Goal: Task Accomplishment & Management: Use online tool/utility

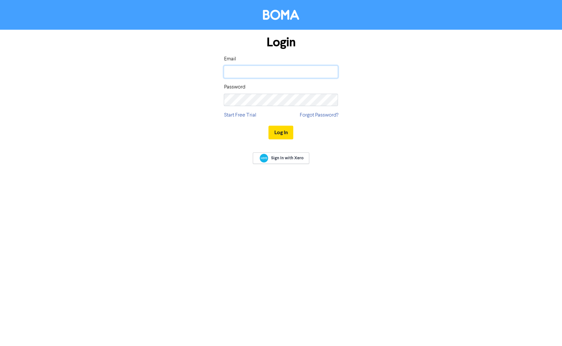
drag, startPoint x: 242, startPoint y: 70, endPoint x: 251, endPoint y: 86, distance: 18.5
click at [242, 71] on input "email" at bounding box center [281, 72] width 114 height 12
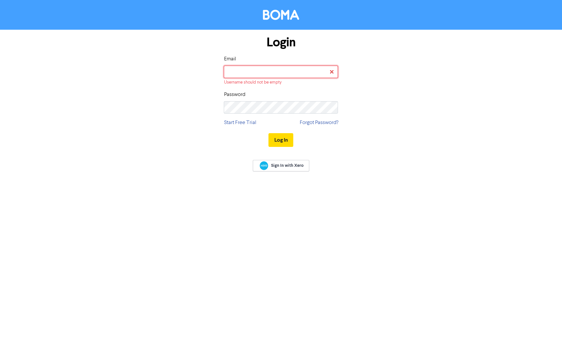
click at [256, 74] on input "email" at bounding box center [281, 72] width 114 height 12
click at [237, 70] on input "email" at bounding box center [281, 72] width 114 height 12
type input "[EMAIL_ADDRESS][DOMAIN_NAME]"
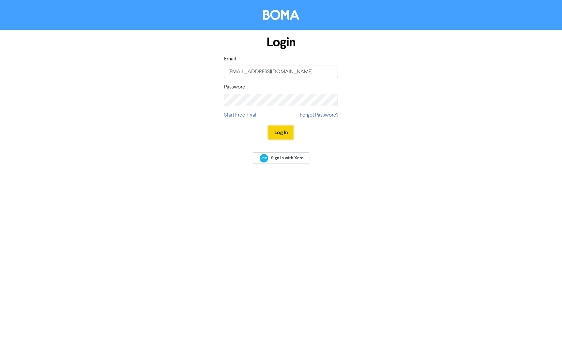
click at [277, 132] on button "Log In" at bounding box center [280, 133] width 25 height 14
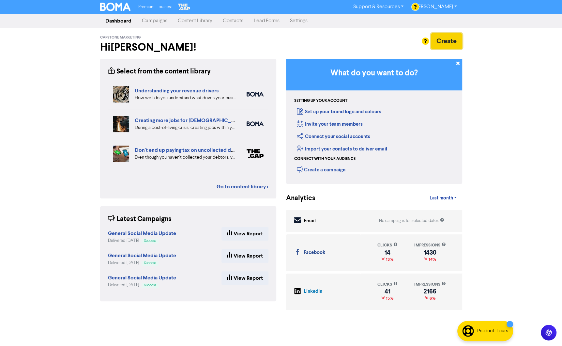
click at [442, 40] on button "Create" at bounding box center [446, 41] width 31 height 16
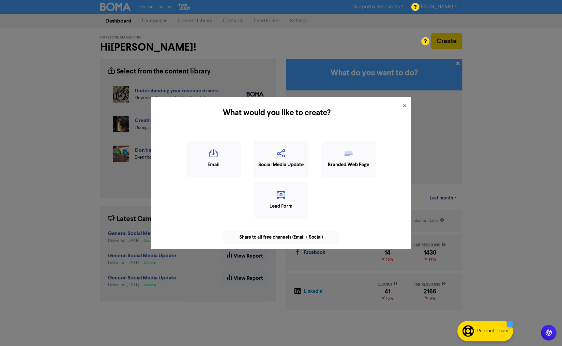
click at [285, 168] on div "Social Media Update" at bounding box center [280, 164] width 47 height 7
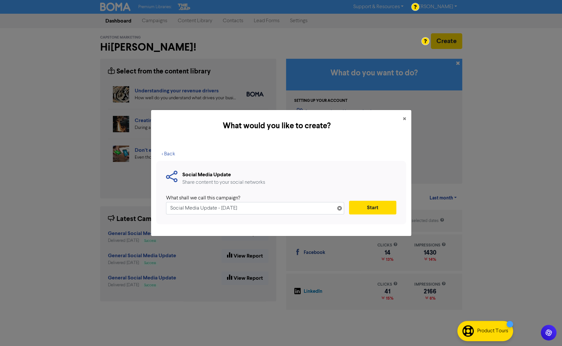
click at [169, 207] on input "Social Media Update - [DATE]" at bounding box center [255, 208] width 178 height 12
drag, startPoint x: 271, startPoint y: 205, endPoint x: 236, endPoint y: 207, distance: 34.6
click at [237, 207] on input "General Social Media Update - [DATE]" at bounding box center [255, 208] width 178 height 12
type input "General Social Media Update"
click at [391, 207] on button "Start" at bounding box center [372, 207] width 47 height 14
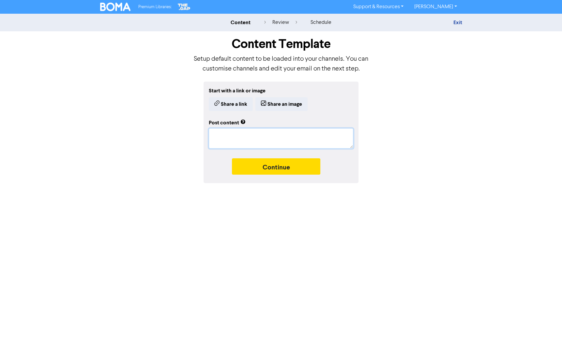
click at [261, 135] on textarea at bounding box center [281, 138] width 144 height 20
paste textarea "Let’s Talk: BAS Time with [PERSON_NAME]. If you leave BAS to the last minute, y…"
type textarea "x"
type textarea "Let’s Talk: BAS Time with [PERSON_NAME]. If you leave BAS to the last minute, y…"
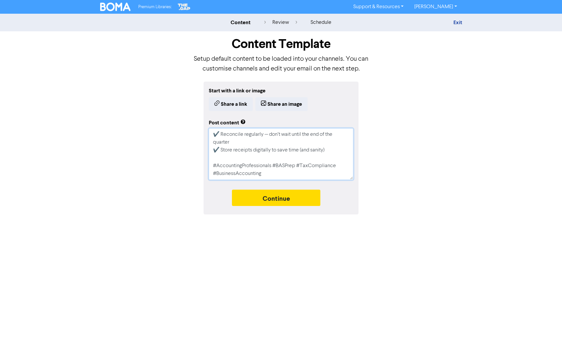
type textarea "x"
type textarea "Let’s Talk: BAS Time with [PERSON_NAME]. If you leave BAS to the last minute, y…"
drag, startPoint x: 281, startPoint y: 139, endPoint x: 218, endPoint y: 137, distance: 62.3
click at [280, 139] on textarea "Let’s Talk: BAS Time with [PERSON_NAME]. If you leave BAS to the last minute, y…" at bounding box center [281, 154] width 144 height 52
click at [213, 141] on textarea "Let’s Talk: BAS Time with [PERSON_NAME]. If you leave BAS to the last minute, y…" at bounding box center [281, 154] width 144 height 52
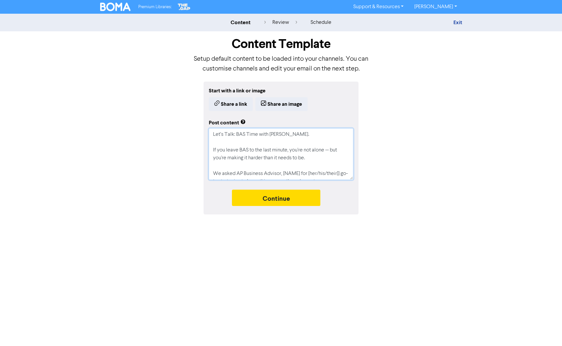
type textarea "x"
type textarea "Let’s Talk: BAS Time with [PERSON_NAME]. If you leave BAS to the last minute, y…"
click at [252, 139] on textarea "Let’s Talk: BAS Time with [PERSON_NAME]. If you leave BAS to the last minute, y…" at bounding box center [281, 154] width 144 height 52
drag, startPoint x: 258, startPoint y: 134, endPoint x: 234, endPoint y: 137, distance: 24.3
click at [234, 137] on textarea "Let’s Talk: BAS Time with [PERSON_NAME]. If you leave BAS to the last minute, y…" at bounding box center [281, 154] width 144 height 52
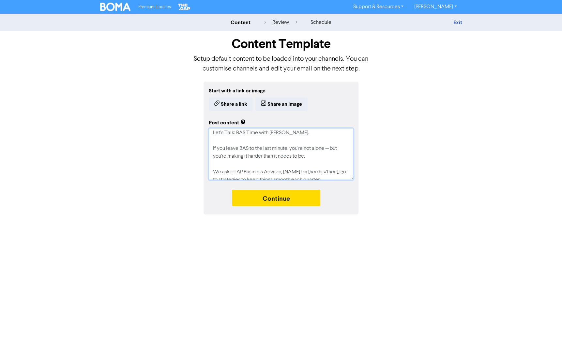
scroll to position [1, 0]
click at [302, 172] on textarea "Let’s Talk: BAS Time with [PERSON_NAME]. If you leave BAS to the last minute, y…" at bounding box center [281, 154] width 144 height 52
drag, startPoint x: 300, startPoint y: 172, endPoint x: 285, endPoint y: 173, distance: 15.4
click at [285, 173] on textarea "Let’s Talk: BAS Time with [PERSON_NAME]. If you leave BAS to the last minute, y…" at bounding box center [281, 154] width 144 height 52
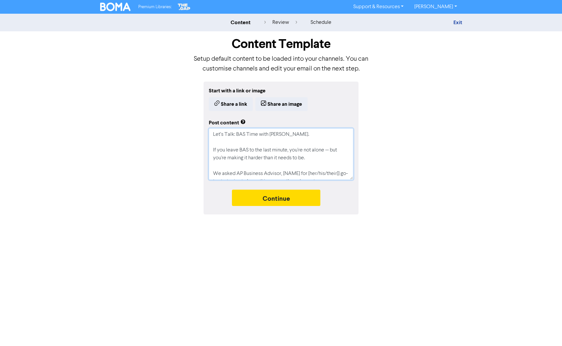
type textarea "x"
type textarea "Let’s Talk: BAS Time with [PERSON_NAME]. If you leave BAS to the last minute, y…"
type textarea "x"
type textarea "Let’s Talk: BAS Time with [PERSON_NAME]. If you leave BAS to the last minute, y…"
type textarea "x"
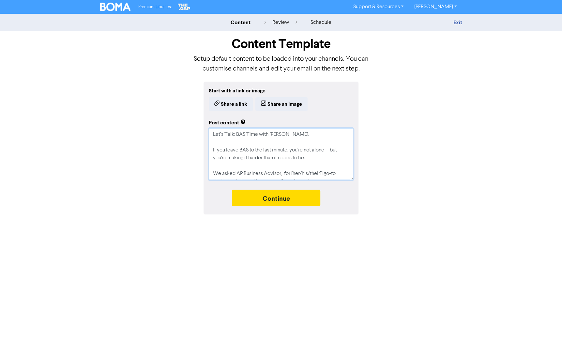
type textarea "Let’s Talk: BAS Time with [PERSON_NAME]. If you leave BAS to the last minute, y…"
type textarea "x"
type textarea "Let’s Talk: BAS Time with [PERSON_NAME]. If you leave BAS to the last minute, y…"
type textarea "x"
type textarea "Let’s Talk: BAS Time with [PERSON_NAME]. If you leave BAS to the last minute, y…"
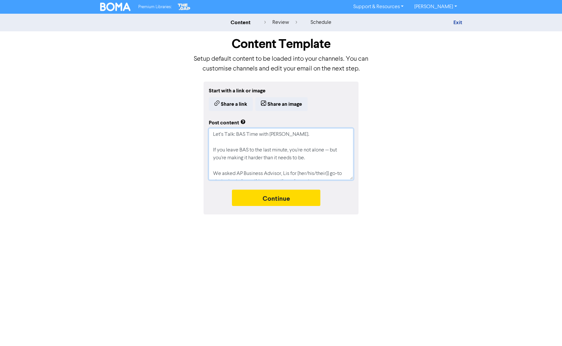
type textarea "x"
type textarea "Let’s Talk: BAS Time with [PERSON_NAME]. If you leave BAS to the last minute, y…"
click at [309, 167] on textarea "Let’s Talk: BAS Time with [PERSON_NAME]. If you leave BAS to the last minute, y…" at bounding box center [281, 154] width 144 height 52
click at [309, 173] on textarea "Let’s Talk: BAS Time with [PERSON_NAME]. If you leave BAS to the last minute, y…" at bounding box center [281, 154] width 144 height 52
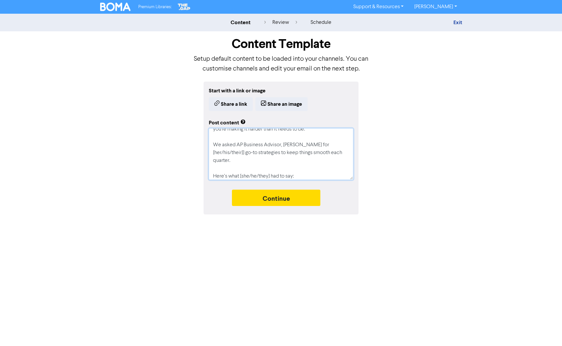
drag, startPoint x: 330, startPoint y: 173, endPoint x: 300, endPoint y: 145, distance: 41.1
click at [300, 145] on textarea "Let’s Talk: BAS Time with [PERSON_NAME]. If you leave BAS to the last minute, y…" at bounding box center [281, 154] width 144 height 52
type textarea "x"
type textarea "Let’s Talk: BAS Time with [PERSON_NAME]. If you leave BAS to the last minute, y…"
type textarea "x"
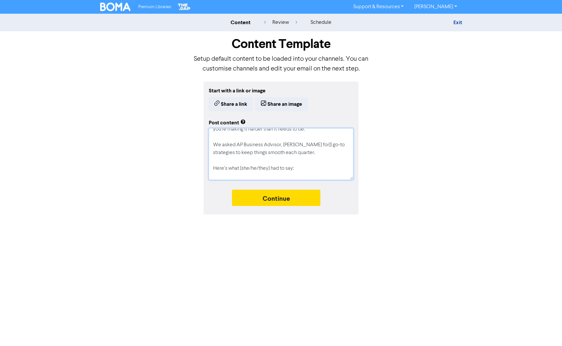
type textarea "Let’s Talk: BAS Time with [PERSON_NAME]. If you leave BAS to the last minute, y…"
type textarea "x"
type textarea "Let’s Talk: BAS Time with [PERSON_NAME]. If you leave BAS to the last minute, y…"
type textarea "x"
type textarea "Let’s Talk: BAS Time with [PERSON_NAME]. If you leave BAS to the last minute, y…"
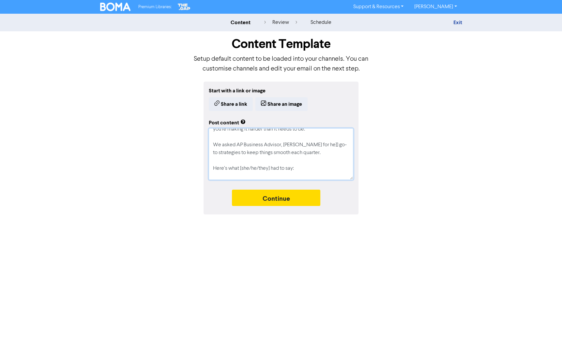
type textarea "x"
type textarea "Let’s Talk: BAS Time with [PERSON_NAME]. If you leave BAS to the last minute, y…"
type textarea "x"
type textarea "Let’s Talk: BAS Time with [PERSON_NAME]. If you leave BAS to the last minute, y…"
type textarea "x"
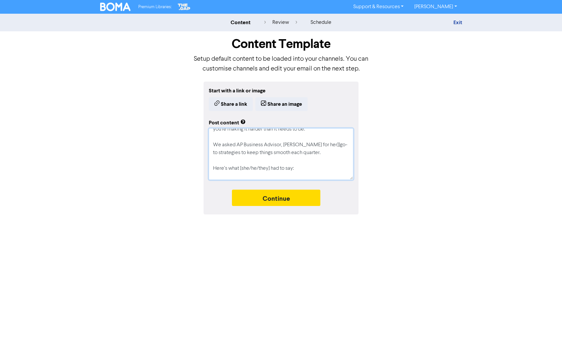
type textarea "Let’s Talk: BAS Time with [PERSON_NAME]. If you leave BAS to the last minute, y…"
type textarea "x"
type textarea "Let’s Talk: BAS Time with [PERSON_NAME]. If you leave BAS to the last minute, y…"
type textarea "x"
type textarea "Let’s Talk: BAS Time with [PERSON_NAME]. If you leave BAS to the last minute, y…"
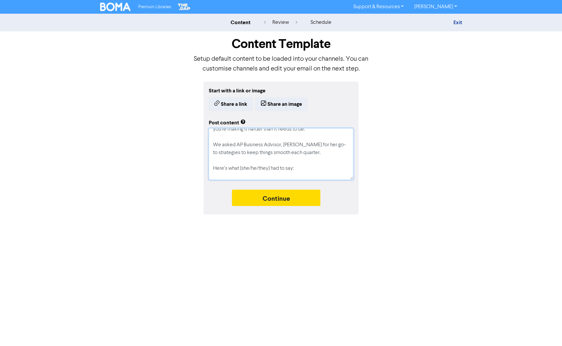
click at [315, 148] on textarea "Let’s Talk: BAS Time with [PERSON_NAME]. If you leave BAS to the last minute, y…" at bounding box center [281, 154] width 144 height 52
drag, startPoint x: 315, startPoint y: 149, endPoint x: 316, endPoint y: 152, distance: 3.8
click at [315, 149] on textarea "Let’s Talk: BAS Time with [PERSON_NAME]. If you leave BAS to the last minute, y…" at bounding box center [281, 154] width 144 height 52
click at [316, 152] on textarea "Let’s Talk: BAS Time with [PERSON_NAME]. If you leave BAS to the last minute, y…" at bounding box center [281, 154] width 144 height 52
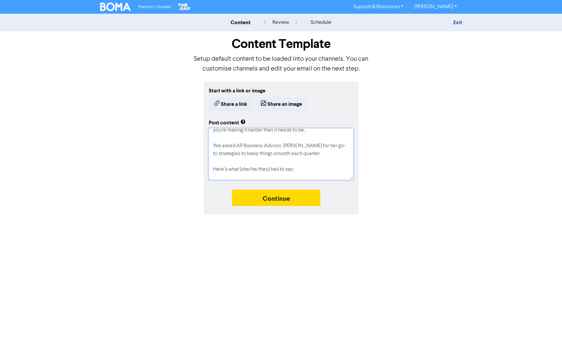
drag, startPoint x: 270, startPoint y: 168, endPoint x: 237, endPoint y: 169, distance: 33.3
click at [237, 169] on textarea "Let’s Talk: BAS Time with [PERSON_NAME]. If you leave BAS to the last minute, y…" at bounding box center [281, 154] width 144 height 52
type textarea "x"
type textarea "Let’s Talk: BAS Time with [PERSON_NAME]. If you leave BAS to the last minute, y…"
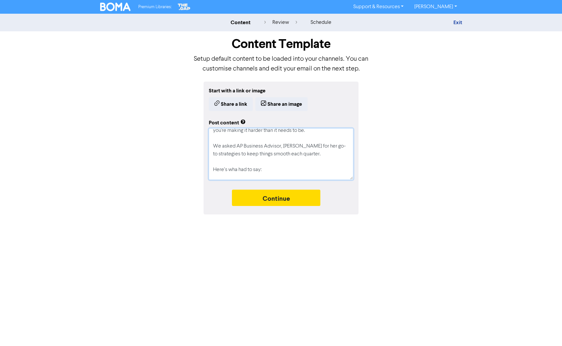
type textarea "x"
type textarea "Let’s Talk: BAS Time with [PERSON_NAME]. If you leave BAS to the last minute, y…"
type textarea "x"
type textarea "Let’s Talk: BAS Time with [PERSON_NAME]. If you leave BAS to the last minute, y…"
type textarea "x"
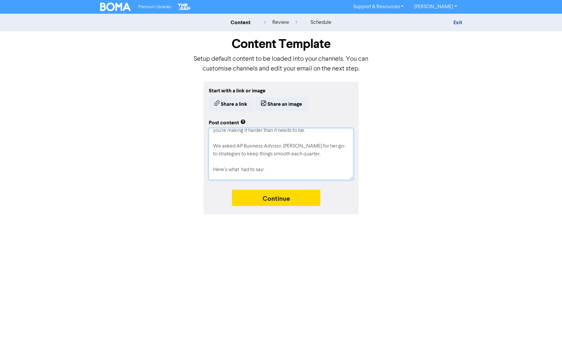
type textarea "Let’s Talk: BAS Time with [PERSON_NAME]. If you leave BAS to the last minute, y…"
type textarea "x"
type textarea "Let’s Talk: BAS Time with [PERSON_NAME]. If you leave BAS to the last minute, y…"
type textarea "x"
click at [309, 165] on textarea "Let’s Talk: BAS Time with [PERSON_NAME]. If you leave BAS to the last minute, y…" at bounding box center [281, 154] width 144 height 52
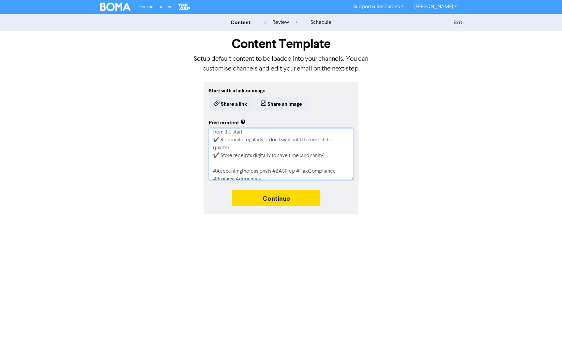
scroll to position [94, 0]
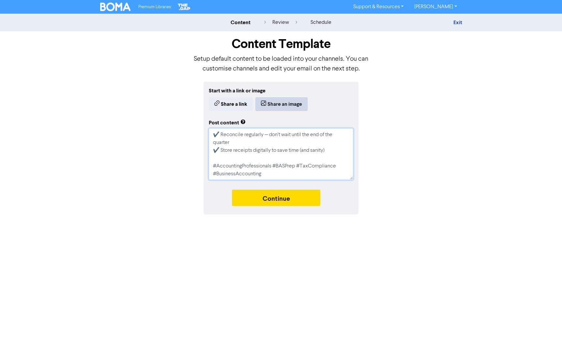
type textarea "Let’s Talk: BAS Time with [PERSON_NAME]. If you leave BAS to the last minute, y…"
click at [279, 100] on button "Share an image" at bounding box center [281, 104] width 52 height 14
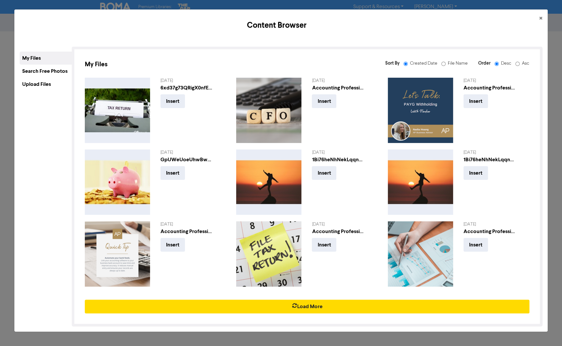
click at [29, 82] on div "Upload Files" at bounding box center [46, 84] width 52 height 13
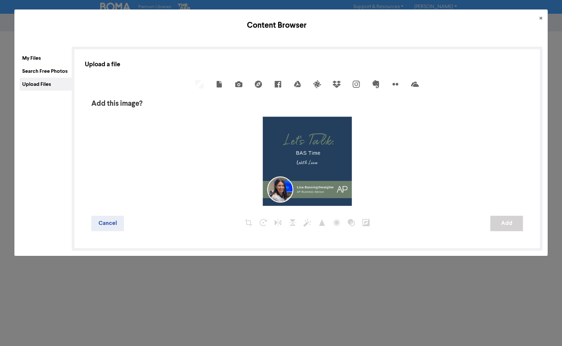
click at [476, 222] on div at bounding box center [307, 223] width 366 height 15
click at [509, 225] on button "Add" at bounding box center [506, 222] width 33 height 15
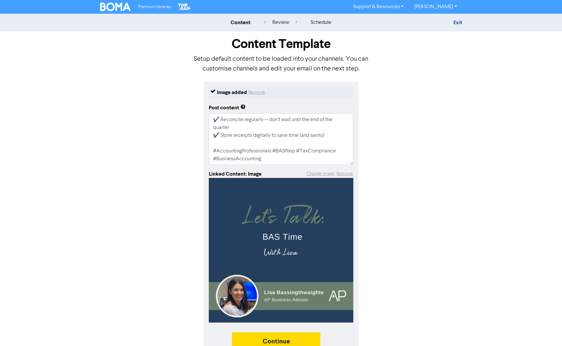
scroll to position [11, 0]
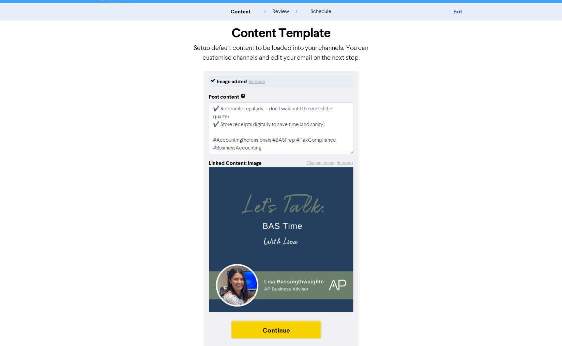
click at [288, 327] on button "Continue" at bounding box center [276, 329] width 89 height 16
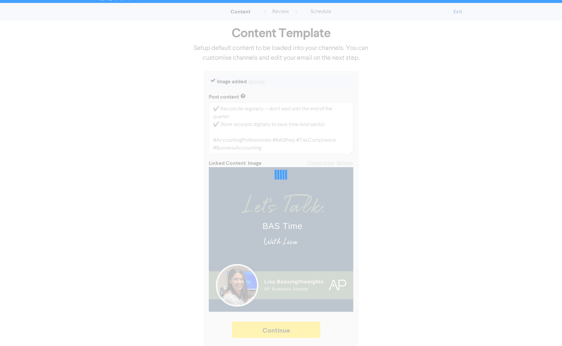
type textarea "x"
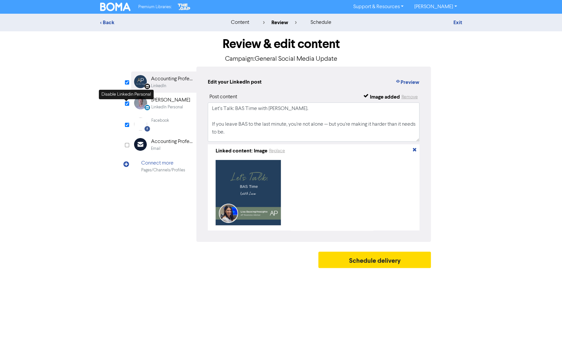
click at [128, 104] on input "checkbox" at bounding box center [127, 103] width 4 height 4
checkbox input "false"
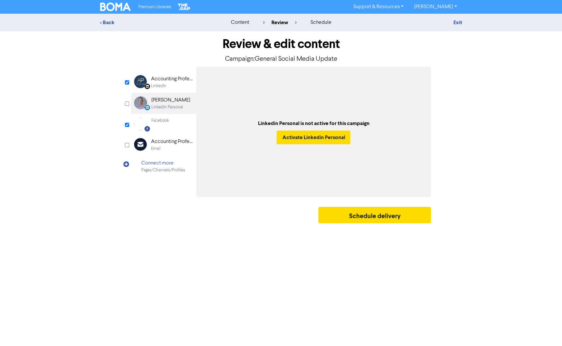
drag, startPoint x: 162, startPoint y: 80, endPoint x: 171, endPoint y: 91, distance: 14.6
click at [162, 80] on div "Accounting Professionals" at bounding box center [172, 79] width 42 height 8
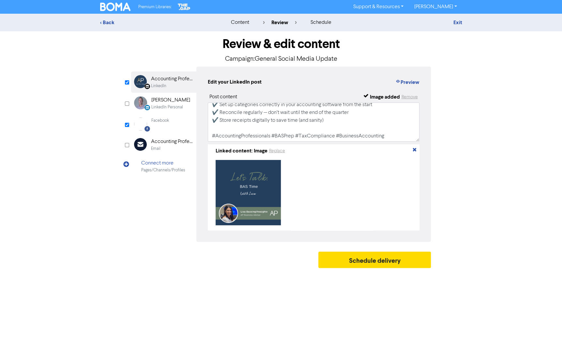
scroll to position [82, 0]
click at [374, 264] on button "Schedule delivery" at bounding box center [374, 259] width 113 height 16
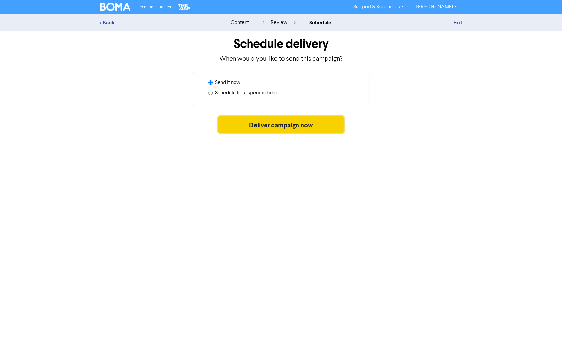
click at [253, 126] on button "Deliver campaign now" at bounding box center [281, 124] width 126 height 16
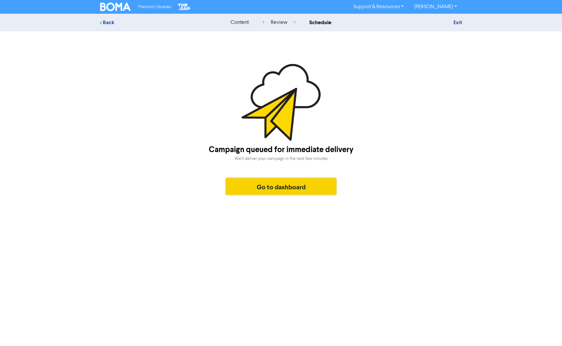
click at [289, 192] on button "Go to dashboard" at bounding box center [281, 186] width 110 height 16
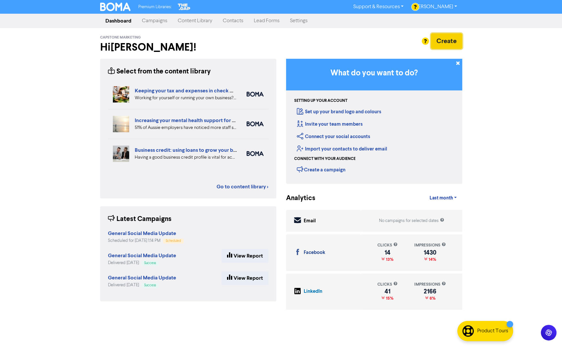
click at [454, 44] on button "Create" at bounding box center [446, 41] width 31 height 16
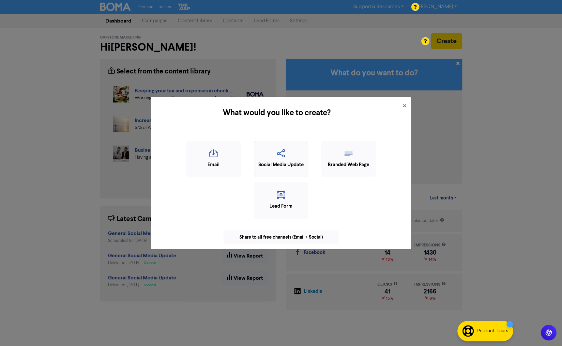
click at [283, 165] on div "Social Media Update" at bounding box center [280, 164] width 47 height 7
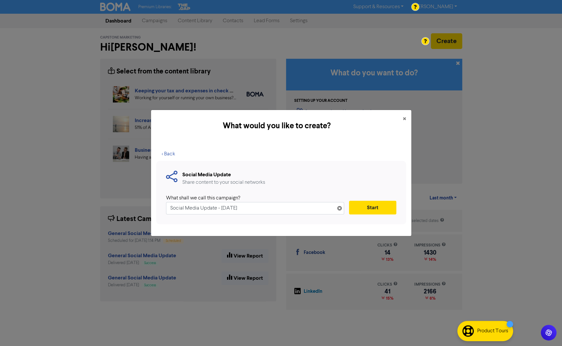
click at [168, 209] on input "Social Media Update - [DATE]" at bounding box center [255, 208] width 178 height 12
drag, startPoint x: 283, startPoint y: 207, endPoint x: 235, endPoint y: 207, distance: 48.2
click at [235, 207] on input "General Social Media Update - [DATE]" at bounding box center [255, 208] width 178 height 12
type input "General Social Media Update"
click at [378, 210] on button "Start" at bounding box center [372, 207] width 47 height 14
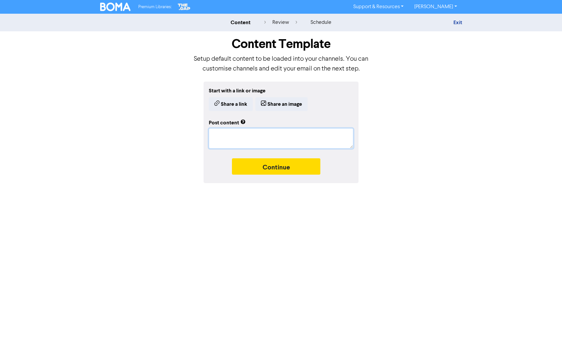
click at [220, 130] on textarea at bounding box center [281, 138] width 144 height 20
paste textarea "Your numbers tell the story of your business. But are you reading the right rep…"
type textarea "x"
type textarea "Your numbers tell the story of your business. But are you reading the right rep…"
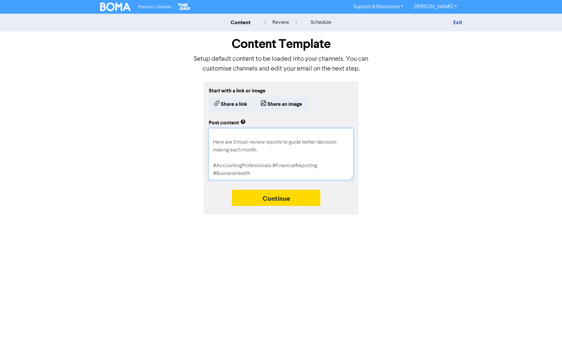
type textarea "x"
type textarea "Your numbers tell the story of your business. But are you reading the right rep…"
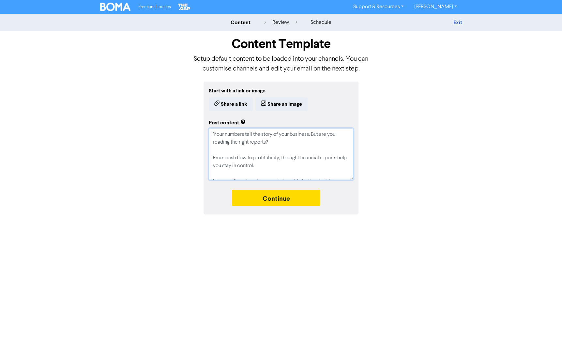
click at [215, 142] on textarea "Your numbers tell the story of your business. But are you reading the right rep…" at bounding box center [281, 154] width 144 height 52
type textarea "x"
click at [295, 157] on textarea "Your numbers tell the story of your business. But are you reading the right rep…" at bounding box center [281, 154] width 144 height 52
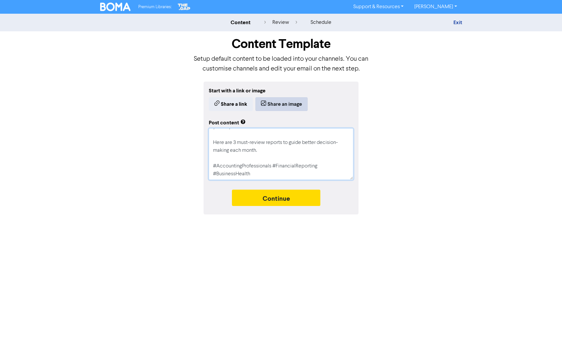
type textarea "Your numbers tell the story of your business. But are you reading the right rep…"
click at [281, 109] on button "Share an image" at bounding box center [281, 104] width 52 height 14
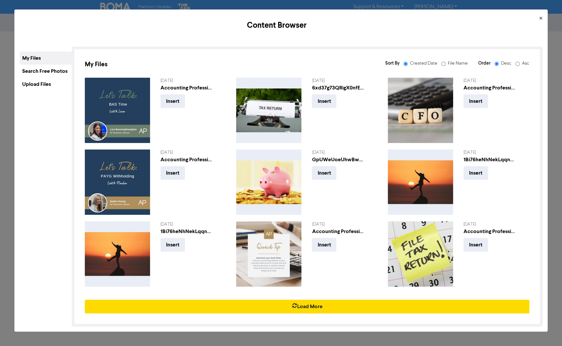
click at [38, 83] on div "Upload Files" at bounding box center [46, 84] width 52 height 13
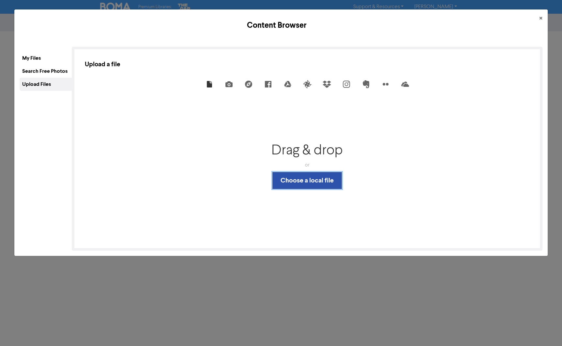
click at [306, 179] on button "Choose a local file" at bounding box center [306, 180] width 69 height 17
click at [536, 15] on button "×" at bounding box center [541, 18] width 14 height 18
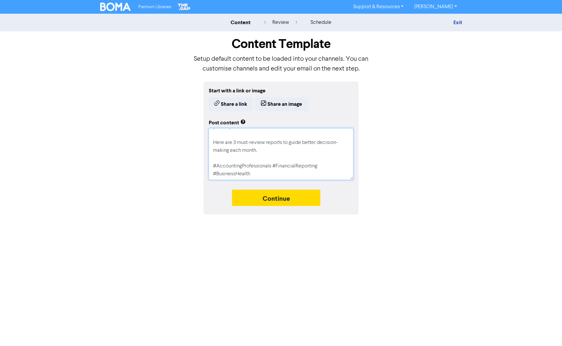
scroll to position [0, 0]
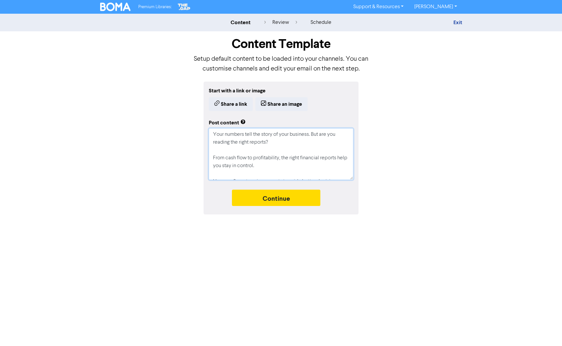
drag, startPoint x: 263, startPoint y: 174, endPoint x: 197, endPoint y: 121, distance: 84.2
click at [197, 121] on div "Start with a link or image Share a link Share an image Post content Your number…" at bounding box center [281, 147] width 372 height 133
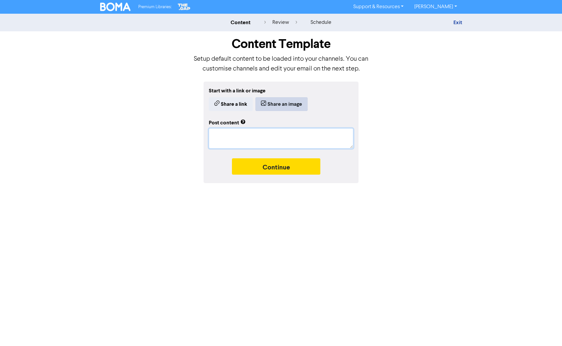
paste textarea "Have you outgrown your original business setup? We assist with reviewing and es…"
type textarea "x"
type textarea "Have you outgrown your original business setup? We assist with reviewing and es…"
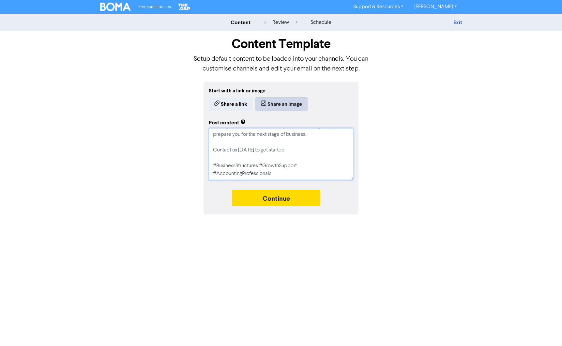
type textarea "x"
type textarea "Have you outgrown your original business setup? We assist with reviewing and es…"
click at [213, 174] on textarea "Have you outgrown your original business setup? We assist with reviewing and es…" at bounding box center [281, 154] width 144 height 52
type textarea "x"
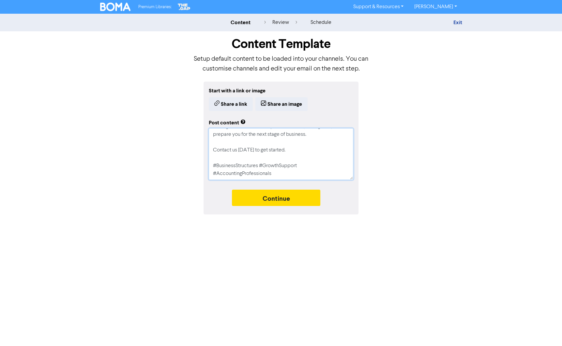
type textarea "Have you outgrown your original business setup? We assist with reviewing and es…"
type textarea "x"
type textarea "Have you outgrown your original business setup? We assist with reviewing and es…"
click at [212, 140] on textarea "Have you outgrown your original business setup? We assist with reviewing and es…" at bounding box center [281, 154] width 144 height 52
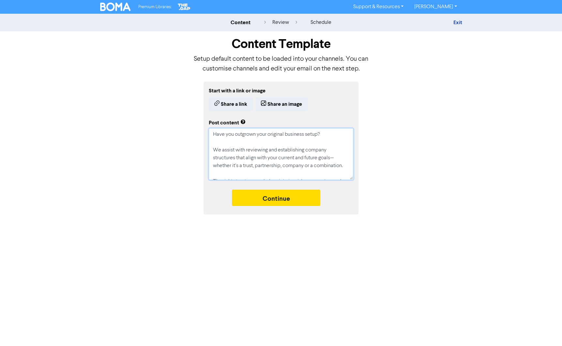
type textarea "x"
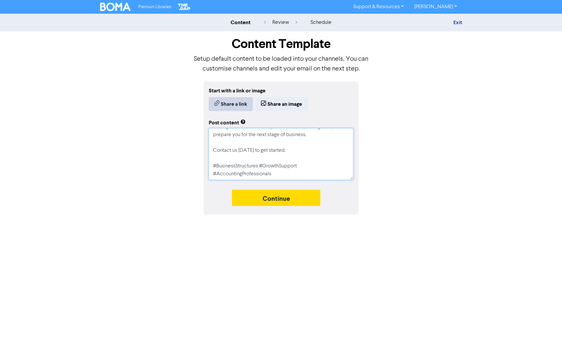
type textarea "Have you outgrown your original business setup? We assist with reviewing and es…"
click at [225, 105] on button "Share a link" at bounding box center [231, 104] width 44 height 14
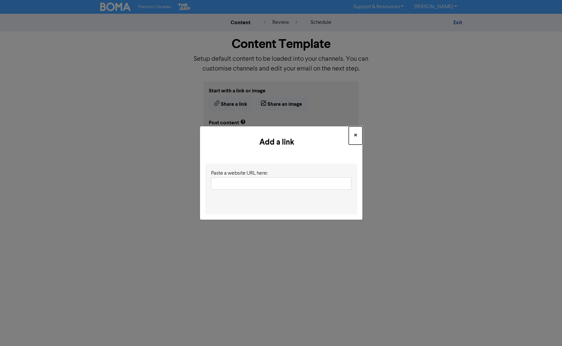
drag, startPoint x: 360, startPoint y: 135, endPoint x: 347, endPoint y: 129, distance: 15.0
click at [360, 135] on button "×" at bounding box center [355, 135] width 14 height 18
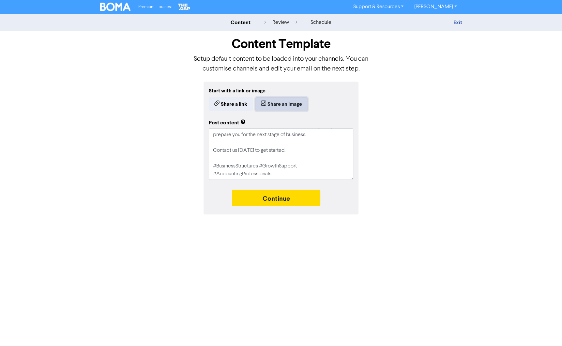
click at [276, 107] on button "Share an image" at bounding box center [281, 104] width 52 height 14
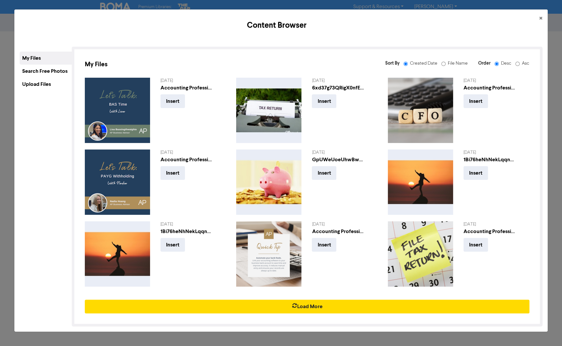
click at [47, 86] on div "Upload Files" at bounding box center [46, 84] width 52 height 13
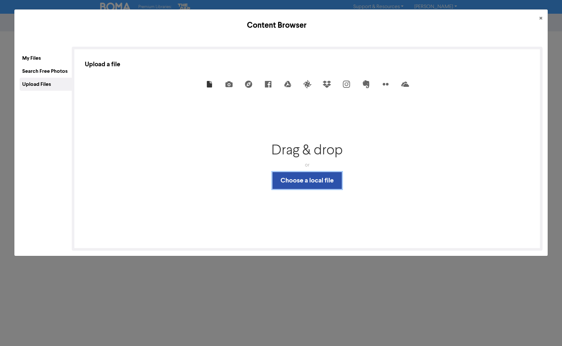
click at [297, 180] on button "Choose a local file" at bounding box center [306, 180] width 69 height 17
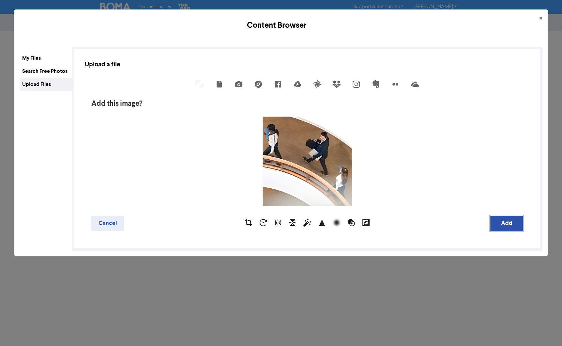
click at [519, 223] on button "Add" at bounding box center [506, 222] width 33 height 15
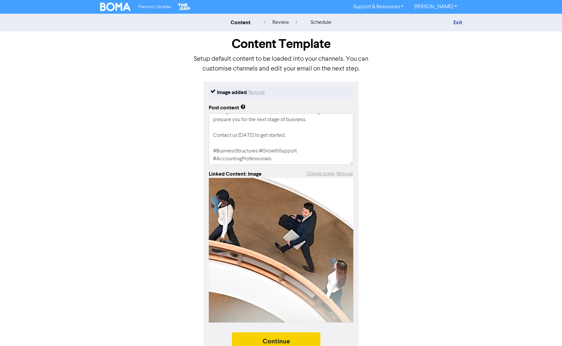
scroll to position [11, 0]
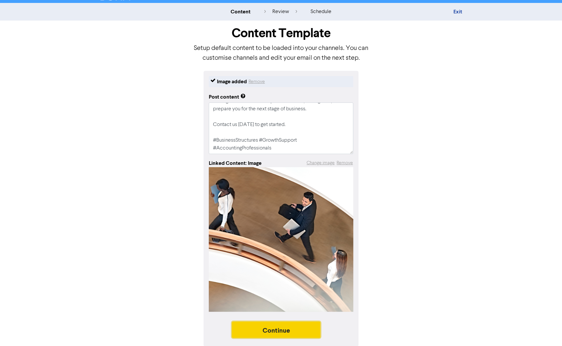
click at [289, 323] on button "Continue" at bounding box center [276, 329] width 89 height 16
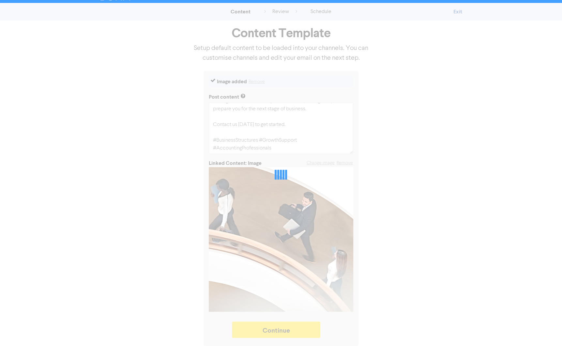
type textarea "x"
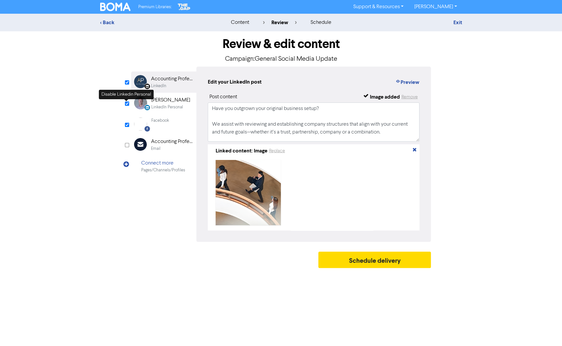
drag, startPoint x: 126, startPoint y: 103, endPoint x: 131, endPoint y: 102, distance: 5.3
click at [126, 103] on input "checkbox" at bounding box center [127, 103] width 4 height 4
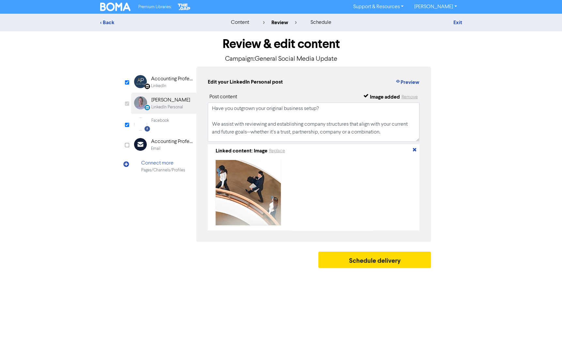
checkbox input "false"
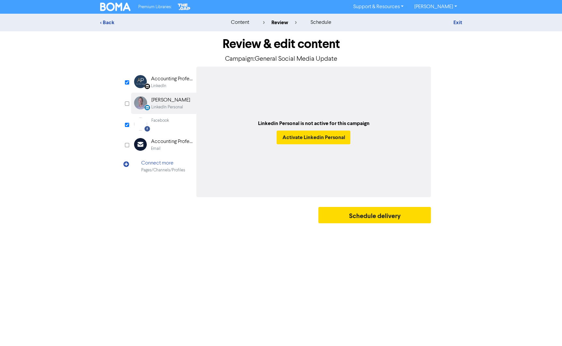
click at [152, 83] on div "LinkedIn" at bounding box center [158, 86] width 15 height 6
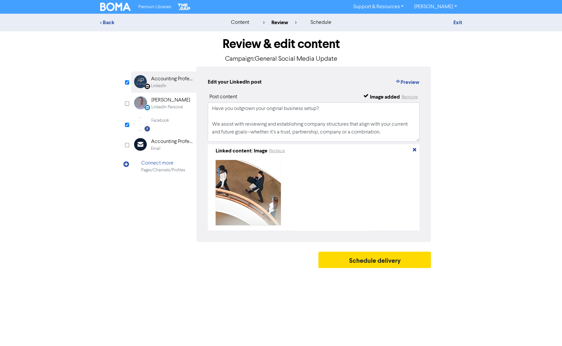
click at [172, 122] on div "Facebook Created with Sketch. Facebook" at bounding box center [163, 124] width 65 height 20
click at [161, 82] on div "Accounting Professionals" at bounding box center [172, 79] width 42 height 8
click at [380, 264] on button "Schedule delivery" at bounding box center [374, 259] width 113 height 16
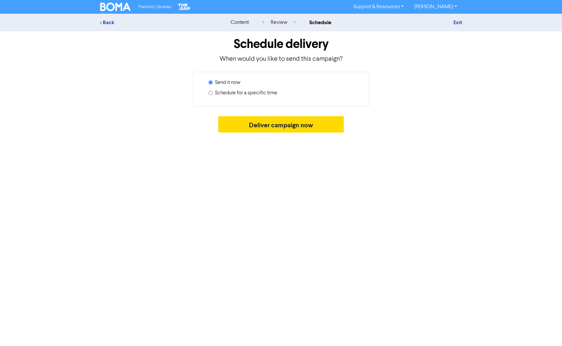
click at [209, 91] on input "Schedule for a specific time" at bounding box center [210, 93] width 4 height 4
radio input "true"
radio input "false"
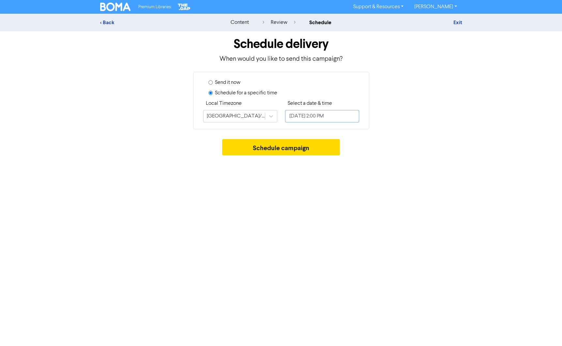
select select "7"
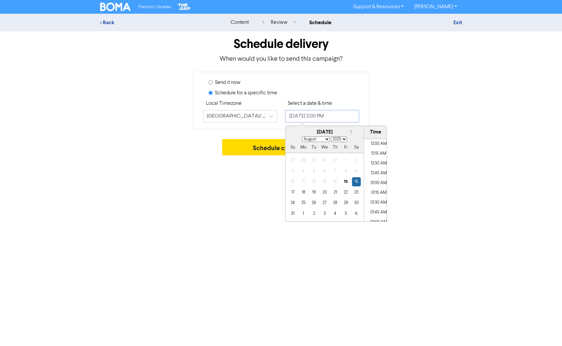
click at [328, 111] on input "[DATE] 2:00 PM" at bounding box center [322, 116] width 74 height 12
click at [327, 194] on div "20" at bounding box center [324, 192] width 9 height 9
click at [376, 190] on li "03:15 PM" at bounding box center [378, 189] width 29 height 10
type input "[DATE] 3:15 PM"
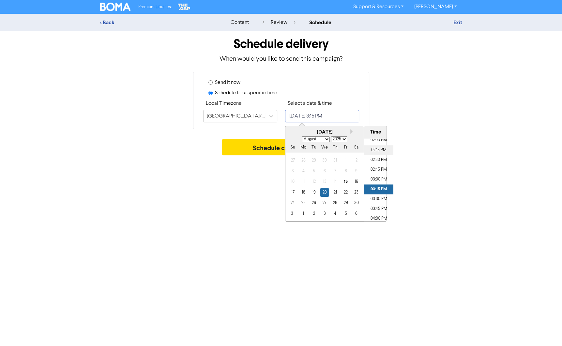
scroll to position [552, 0]
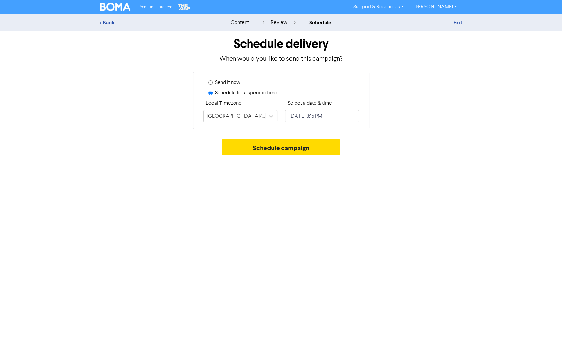
click at [434, 173] on div "Premium Libraries: Support & Resources Video Tutorials FAQ & Guides Marketing E…" at bounding box center [281, 173] width 562 height 346
click at [278, 150] on button "Schedule campaign" at bounding box center [281, 147] width 118 height 16
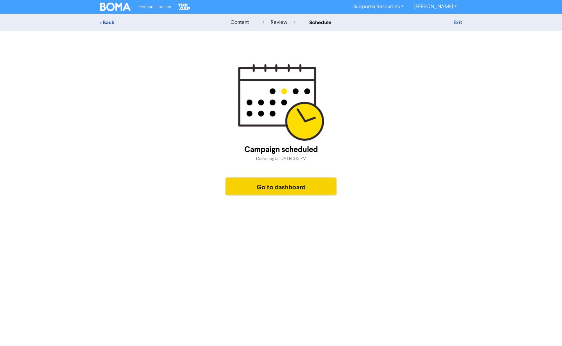
click at [290, 185] on button "Go to dashboard" at bounding box center [281, 186] width 110 height 16
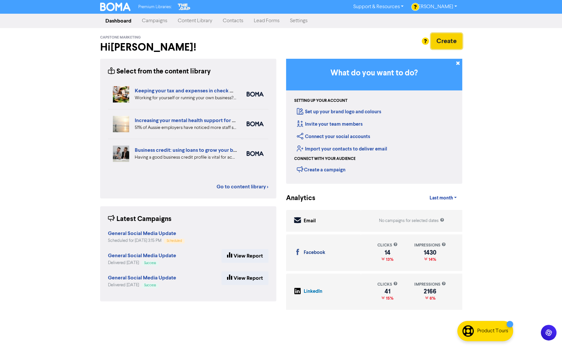
click at [450, 37] on button "Create" at bounding box center [446, 41] width 31 height 16
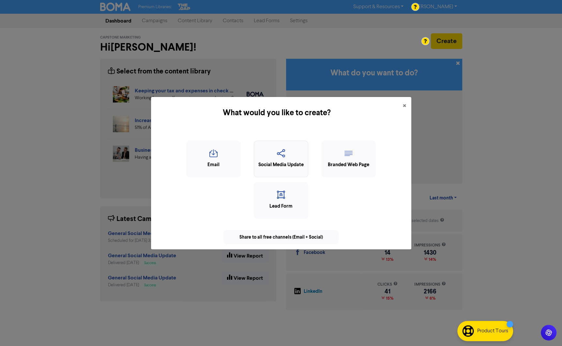
click at [287, 161] on div "Social Media Update" at bounding box center [280, 164] width 47 height 7
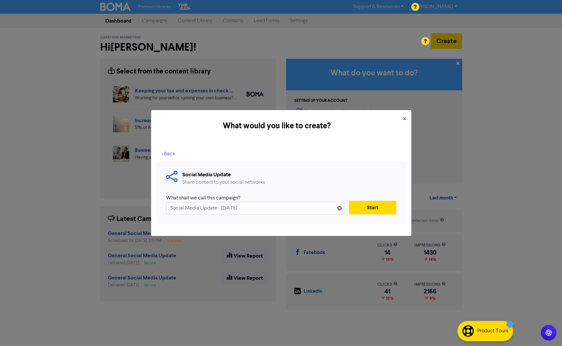
click at [168, 211] on input "Social Media Update - [DATE]" at bounding box center [255, 208] width 178 height 12
drag, startPoint x: 293, startPoint y: 206, endPoint x: 234, endPoint y: 209, distance: 59.0
click at [234, 209] on input "General Social Media Update - [DATE]" at bounding box center [255, 208] width 178 height 12
type input "General Social Media Update"
click at [381, 209] on button "Start" at bounding box center [372, 207] width 47 height 14
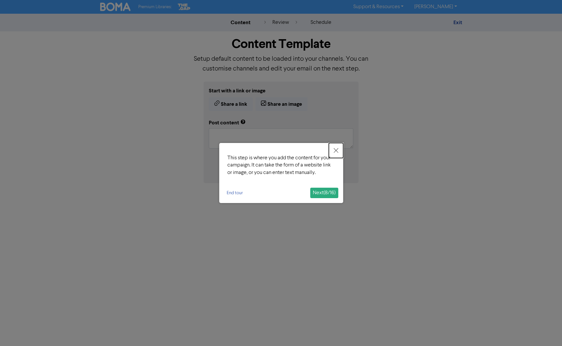
click at [333, 149] on icon "Close" at bounding box center [335, 150] width 5 height 5
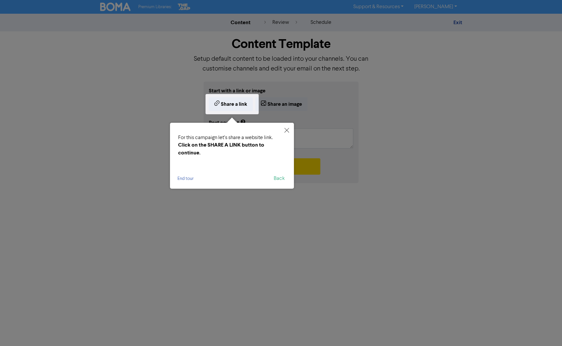
click at [267, 135] on p "For this campaign let’s share a website link. Click on the SHARE A LINK button …" at bounding box center [232, 145] width 108 height 22
click at [289, 128] on button "Close" at bounding box center [286, 130] width 14 height 15
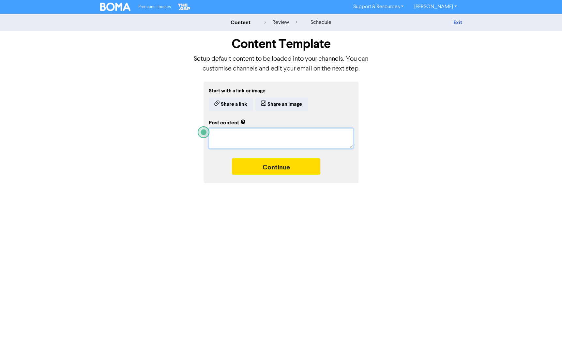
click at [255, 135] on textarea at bounding box center [281, 138] width 144 height 20
paste textarea "Let’s Talk: Quarterly Business Reviews with [PERSON_NAME]. Running a business m…"
type textarea "x"
type textarea "Let’s Talk: Quarterly Business Reviews with [PERSON_NAME]. Running a business m…"
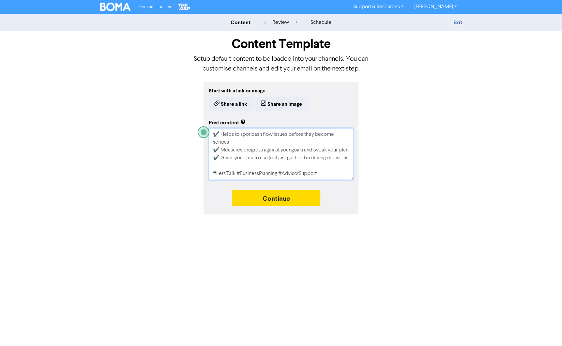
type textarea "x"
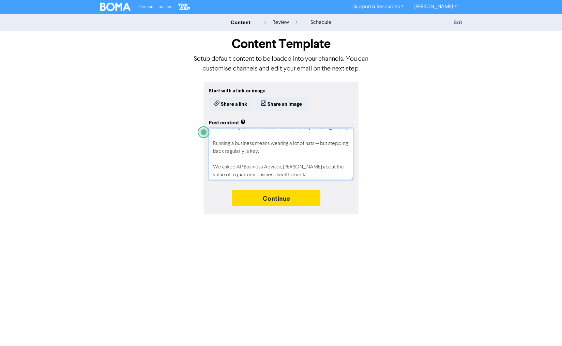
scroll to position [0, 0]
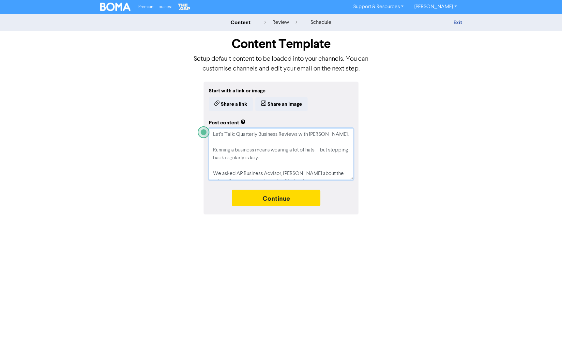
drag, startPoint x: 248, startPoint y: 141, endPoint x: 263, endPoint y: 163, distance: 26.5
click at [263, 163] on textarea "Let’s Talk: Quarterly Business Reviews with [PERSON_NAME]. Running a business m…" at bounding box center [281, 154] width 144 height 52
click at [278, 164] on textarea "Let’s Talk: Quarterly Business Reviews with [PERSON_NAME]. Running a business m…" at bounding box center [281, 154] width 144 height 52
drag, startPoint x: 236, startPoint y: 134, endPoint x: 297, endPoint y: 134, distance: 61.0
click at [297, 134] on textarea "Let’s Talk: Quarterly Business Reviews with [PERSON_NAME]. Running a business m…" at bounding box center [281, 154] width 144 height 52
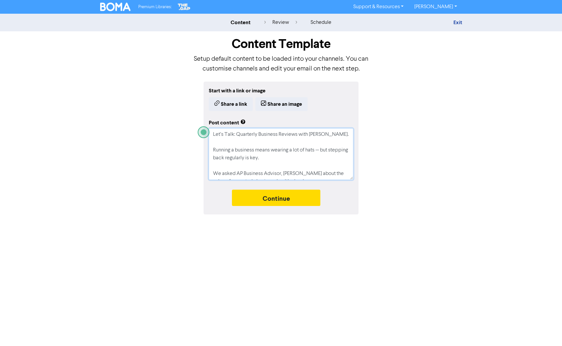
type textarea "Let’s Talk: Quarterly Business Reviews with [PERSON_NAME]. Running a business m…"
click at [284, 100] on button "Share an image" at bounding box center [281, 104] width 52 height 14
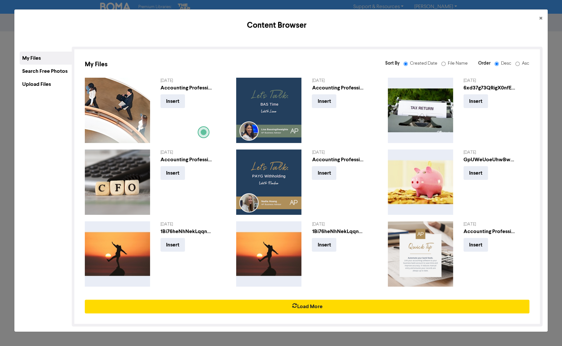
click at [36, 84] on div "Upload Files" at bounding box center [46, 84] width 52 height 13
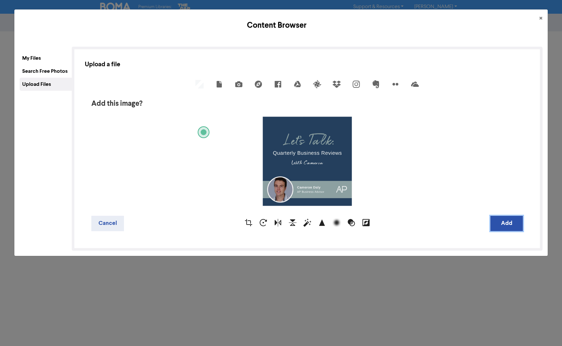
click at [514, 225] on button "Add" at bounding box center [506, 222] width 33 height 15
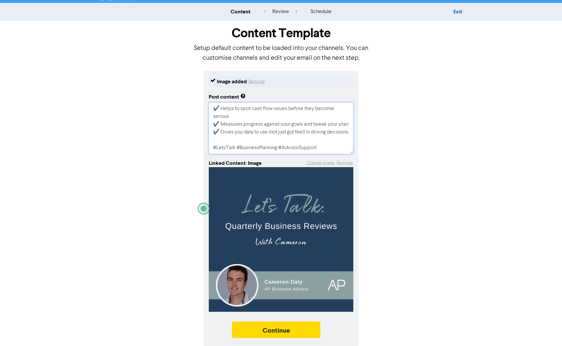
click at [320, 149] on textarea "Let’s Talk: Quarterly Business Reviews with [PERSON_NAME]. Running a business m…" at bounding box center [281, 128] width 144 height 52
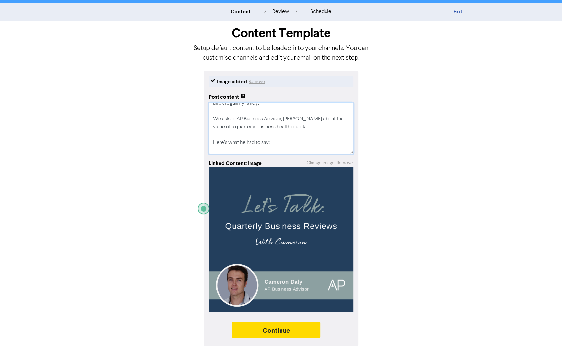
scroll to position [0, 0]
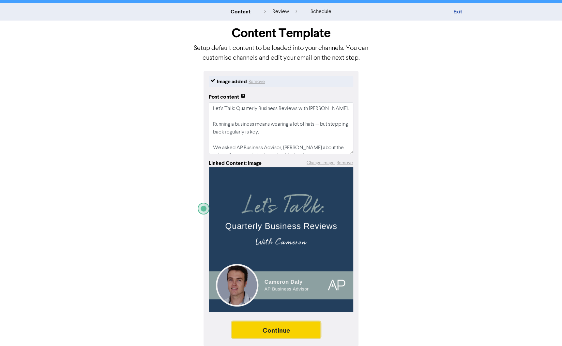
click at [268, 328] on button "Continue" at bounding box center [276, 329] width 89 height 16
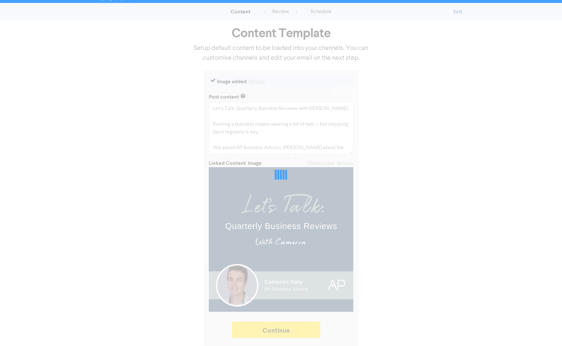
type textarea "x"
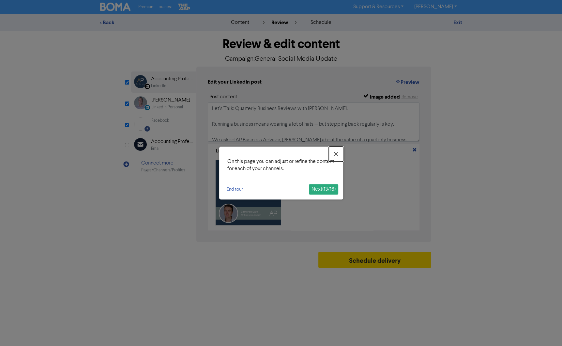
click at [337, 154] on icon "Close" at bounding box center [335, 154] width 5 height 5
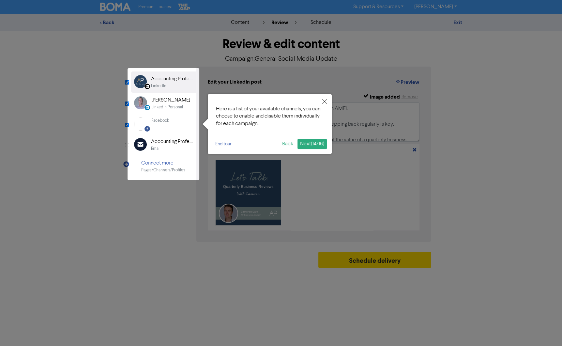
click at [128, 104] on div at bounding box center [163, 124] width 72 height 112
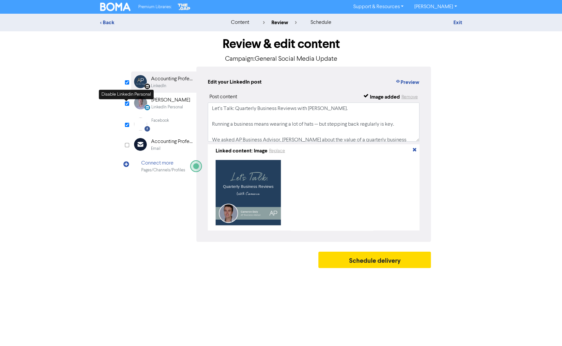
click at [125, 104] on input "checkbox" at bounding box center [127, 103] width 4 height 4
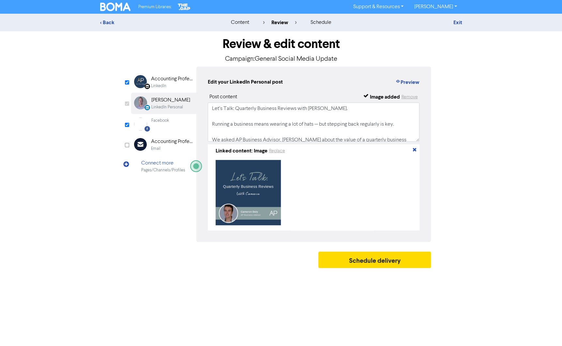
checkbox input "false"
click at [161, 85] on div "LinkedIn" at bounding box center [158, 86] width 15 height 6
click at [169, 128] on div "Facebook Created with Sketch. Facebook" at bounding box center [163, 124] width 65 height 20
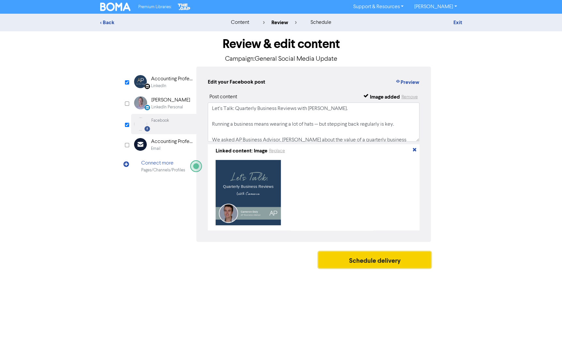
click at [344, 263] on button "Schedule delivery" at bounding box center [374, 259] width 113 height 16
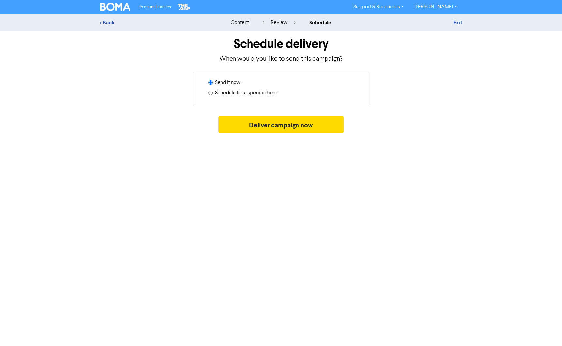
click at [208, 92] on input "Schedule for a specific time" at bounding box center [210, 93] width 4 height 4
radio input "true"
radio input "false"
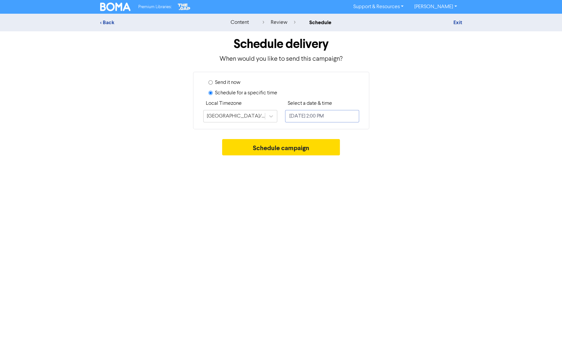
click at [331, 119] on input "[DATE] 2:00 PM" at bounding box center [322, 116] width 74 height 12
select select "7"
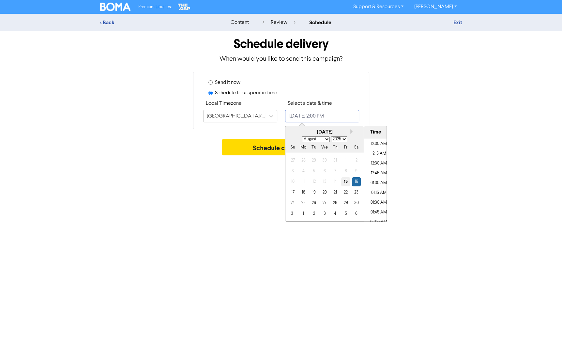
scroll to position [511, 0]
click at [345, 192] on div "22" at bounding box center [345, 192] width 9 height 9
type input "[DATE] 2:00 PM"
click at [416, 187] on div "Premium Libraries: Support & Resources Video Tutorials FAQ & Guides Marketing E…" at bounding box center [281, 173] width 562 height 346
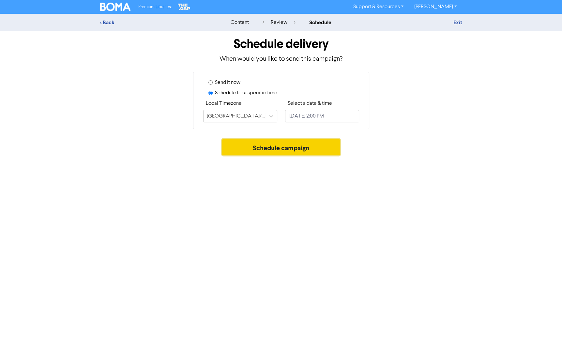
click at [287, 151] on button "Schedule campaign" at bounding box center [281, 147] width 118 height 16
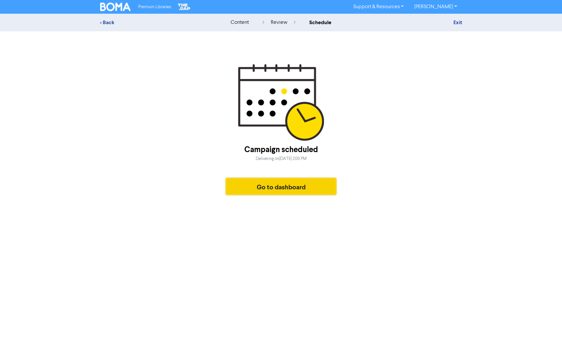
click at [264, 184] on button "Go to dashboard" at bounding box center [281, 186] width 110 height 16
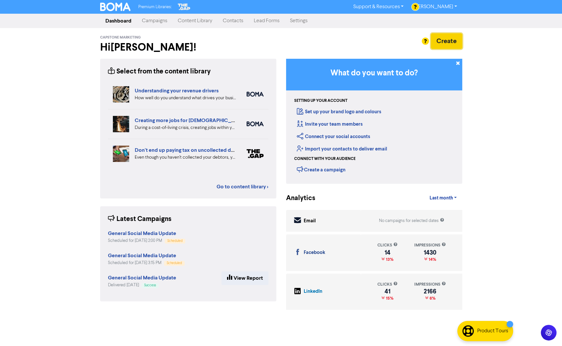
click at [455, 41] on button "Create" at bounding box center [446, 41] width 31 height 16
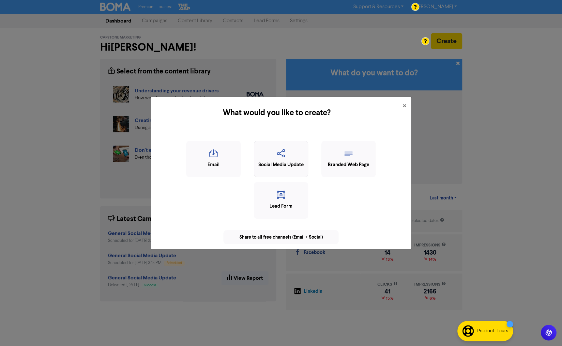
click at [266, 155] on icon "button" at bounding box center [280, 155] width 47 height 12
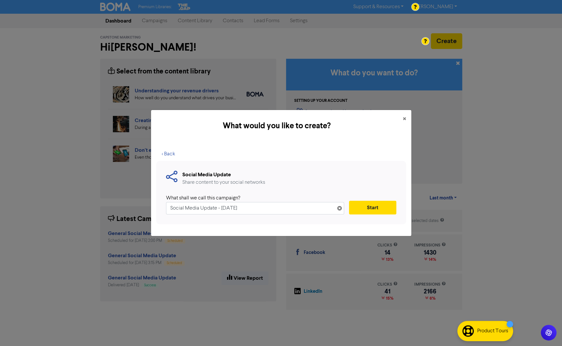
click at [171, 204] on input "Social Media Update - [DATE]" at bounding box center [255, 208] width 178 height 12
drag, startPoint x: 282, startPoint y: 209, endPoint x: 237, endPoint y: 208, distance: 45.0
click at [237, 208] on input "General Social Media Update - [DATE]" at bounding box center [255, 208] width 178 height 12
type input "General Social Media Update"
click at [358, 211] on button "Start" at bounding box center [372, 207] width 47 height 14
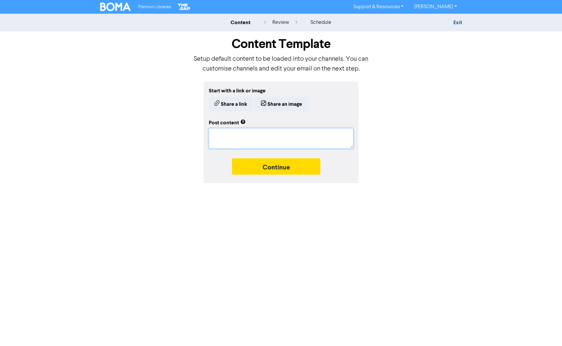
click at [242, 138] on textarea at bounding box center [281, 138] width 144 height 20
paste textarea "Looking ahead is easier when you have a plan. We work closely with businesses t…"
type textarea "x"
type textarea "Looking ahead is easier when you have a plan. We work closely with businesses t…"
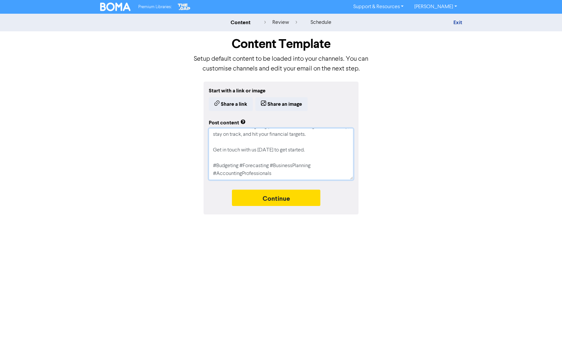
type textarea "x"
type textarea "Looking ahead is easier when you have a plan. We work closely with businesses t…"
click at [213, 144] on textarea "Looking ahead is easier when you have a plan. We work closely with businesses t…" at bounding box center [281, 154] width 144 height 52
type textarea "x"
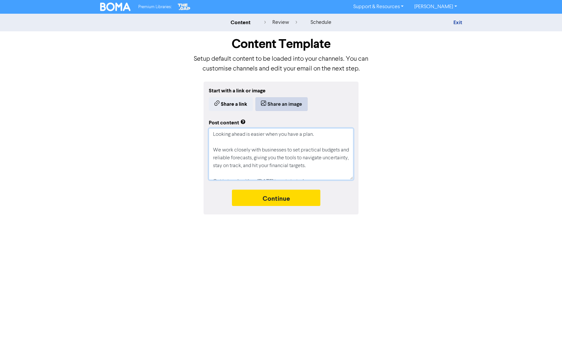
type textarea "Looking ahead is easier when you have a plan. We work closely with businesses t…"
click at [276, 103] on button "Share an image" at bounding box center [281, 104] width 52 height 14
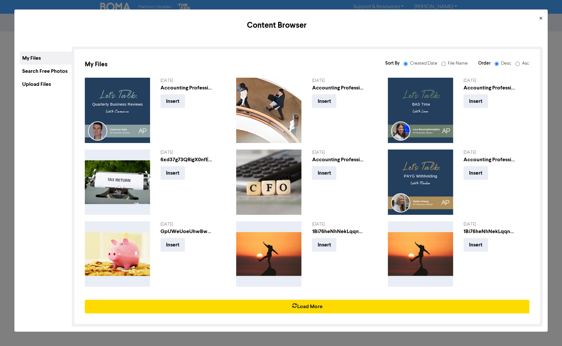
click at [38, 79] on div "Upload Files" at bounding box center [46, 84] width 52 height 13
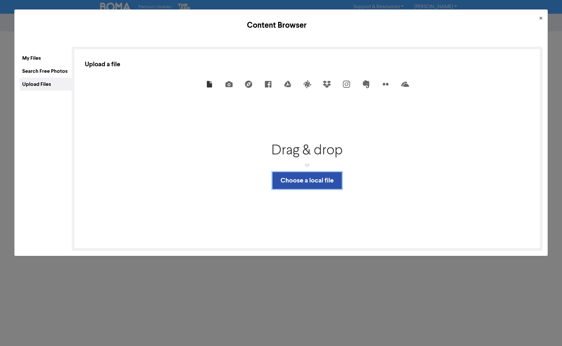
click at [317, 178] on button "Choose a local file" at bounding box center [306, 180] width 69 height 17
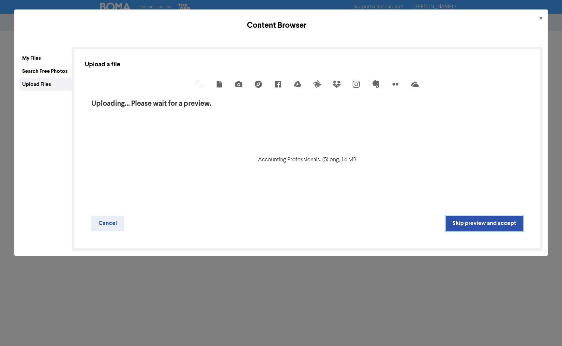
click at [462, 220] on button "Skip preview and accept" at bounding box center [484, 222] width 77 height 15
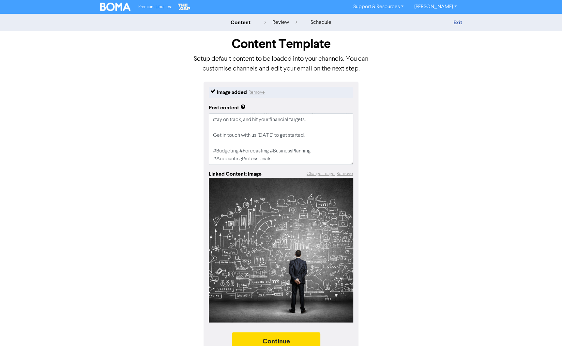
scroll to position [11, 0]
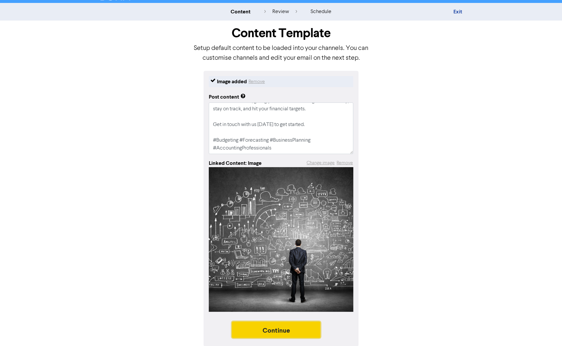
click at [262, 324] on button "Continue" at bounding box center [276, 329] width 89 height 16
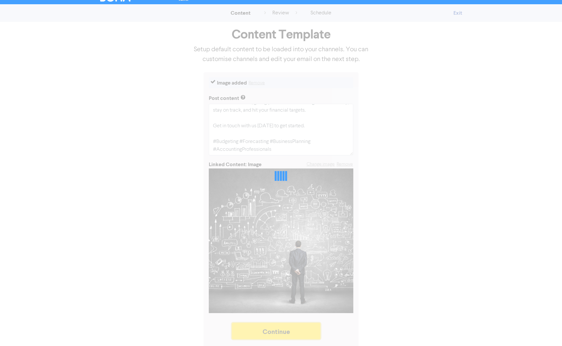
scroll to position [9, 0]
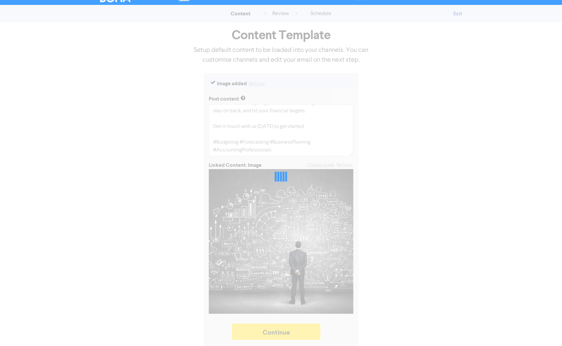
type textarea "x"
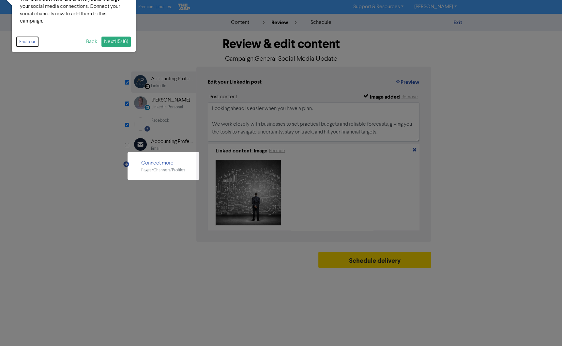
click at [28, 40] on button "End tour" at bounding box center [28, 42] width 22 height 10
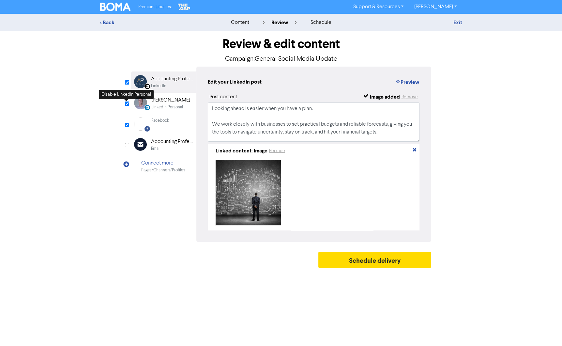
click at [125, 103] on input "checkbox" at bounding box center [127, 103] width 4 height 4
checkbox input "false"
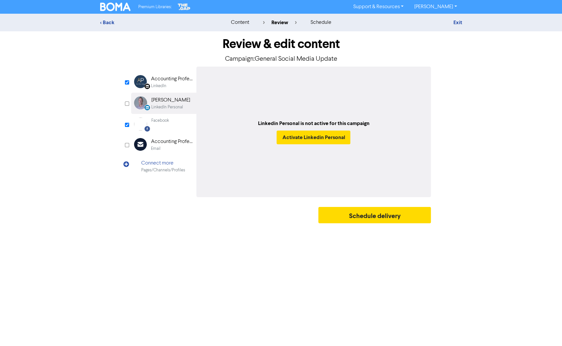
click at [157, 85] on div "LinkedIn" at bounding box center [158, 86] width 15 height 6
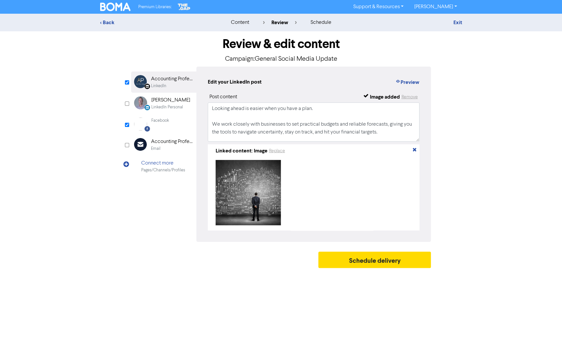
click at [158, 125] on div "Facebook" at bounding box center [160, 123] width 18 height 13
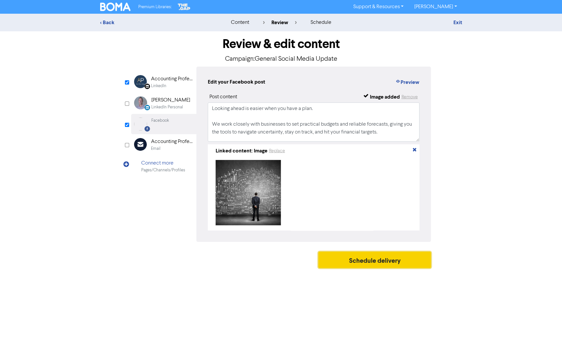
click at [348, 268] on button "Schedule delivery" at bounding box center [374, 259] width 113 height 16
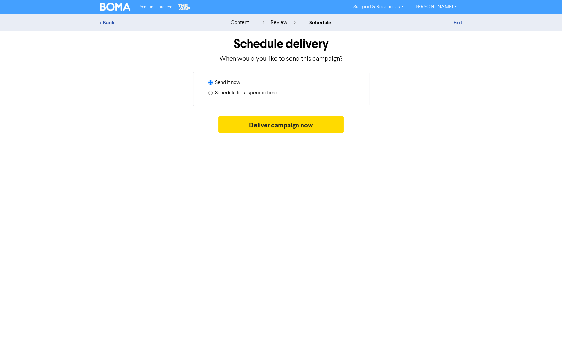
click at [209, 92] on input "Schedule for a specific time" at bounding box center [210, 93] width 4 height 4
radio input "true"
radio input "false"
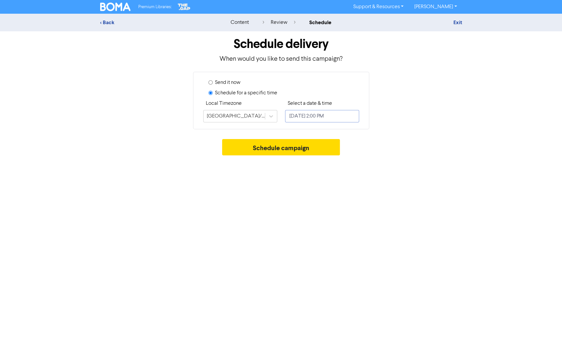
click at [304, 112] on input "[DATE] 2:00 PM" at bounding box center [322, 116] width 74 height 12
select select "7"
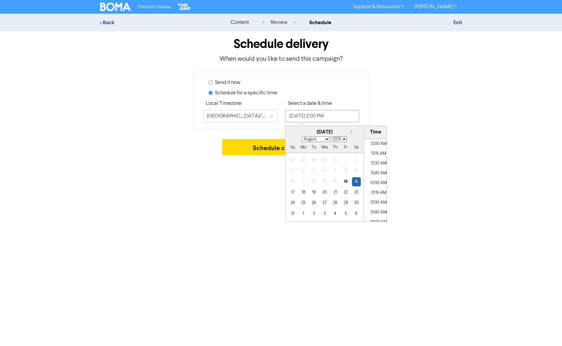
scroll to position [511, 0]
click at [301, 203] on div "25" at bounding box center [303, 202] width 9 height 9
drag, startPoint x: 376, startPoint y: 205, endPoint x: 416, endPoint y: 207, distance: 39.8
click at [376, 205] on li "03:00 PM" at bounding box center [378, 206] width 29 height 10
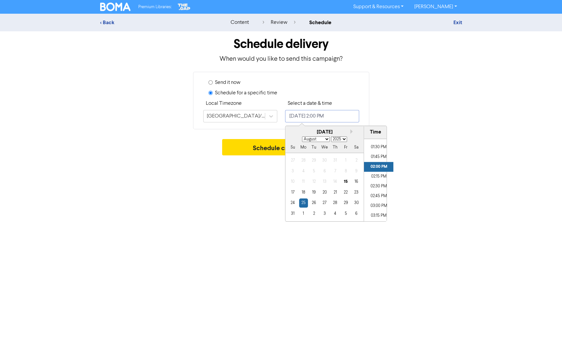
type input "[DATE] 3:00 PM"
click at [418, 207] on div "Premium Libraries: Support & Resources Video Tutorials FAQ & Guides Marketing E…" at bounding box center [281, 173] width 562 height 346
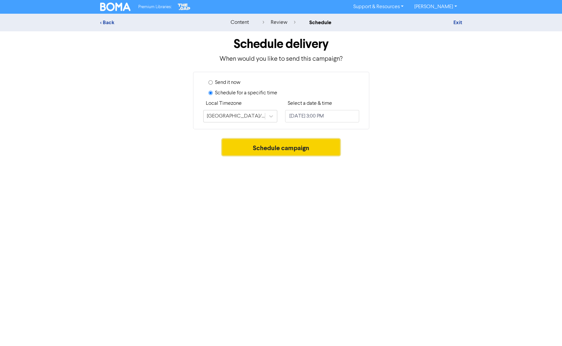
click at [284, 154] on button "Schedule campaign" at bounding box center [281, 147] width 118 height 16
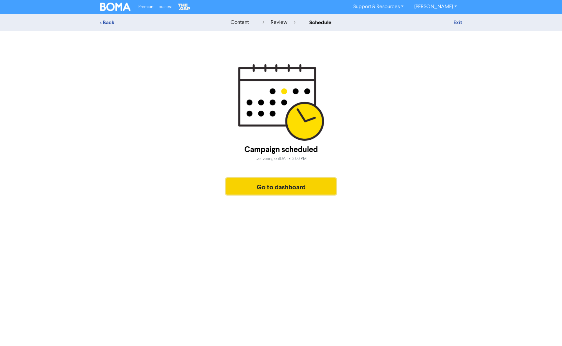
click at [273, 182] on button "Go to dashboard" at bounding box center [281, 186] width 110 height 16
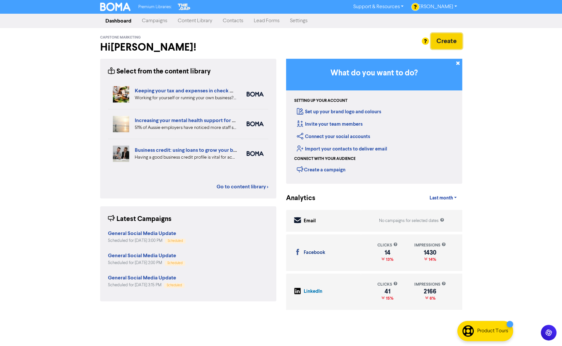
click at [436, 46] on button "Create" at bounding box center [446, 41] width 31 height 16
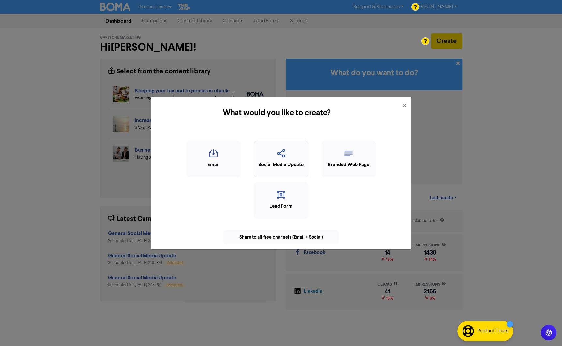
click at [266, 151] on icon "button" at bounding box center [280, 155] width 47 height 12
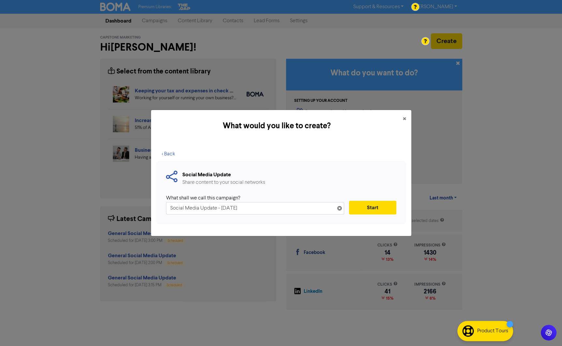
click at [170, 207] on input "Social Media Update - [DATE]" at bounding box center [255, 208] width 178 height 12
drag, startPoint x: 278, startPoint y: 205, endPoint x: 253, endPoint y: 208, distance: 25.3
click at [253, 208] on input "General Social Media Update - [DATE]" at bounding box center [255, 208] width 178 height 12
drag, startPoint x: 264, startPoint y: 208, endPoint x: 280, endPoint y: 208, distance: 16.3
click at [266, 208] on input "General Social Media Update - [DATE]" at bounding box center [255, 208] width 178 height 12
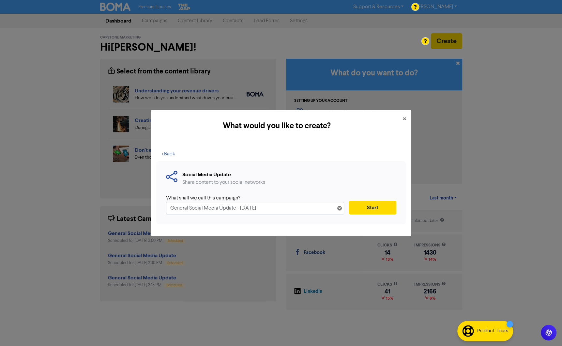
drag, startPoint x: 282, startPoint y: 208, endPoint x: 237, endPoint y: 208, distance: 45.0
click at [238, 208] on input "General Social Media Update - [DATE]" at bounding box center [255, 208] width 178 height 12
type input "General Social Media Update"
click at [361, 208] on button "Start" at bounding box center [372, 207] width 47 height 14
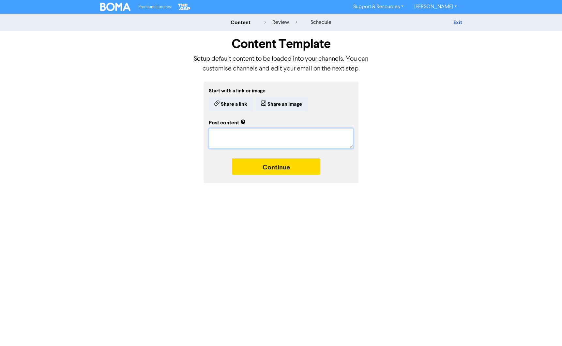
click at [250, 132] on textarea at bounding box center [281, 138] width 144 height 20
paste textarea "Quick Accounting Tip: Set aside GST as you go. Always setting aside your GST po…"
type textarea "x"
type textarea "Quick Accounting Tip: Set aside GST as you go. Always setting aside your GST po…"
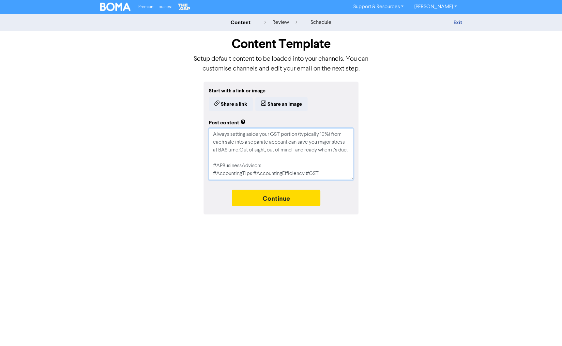
type textarea "x"
type textarea "Quick Accounting Tip: Set aside GST as you go. Always setting aside your GST po…"
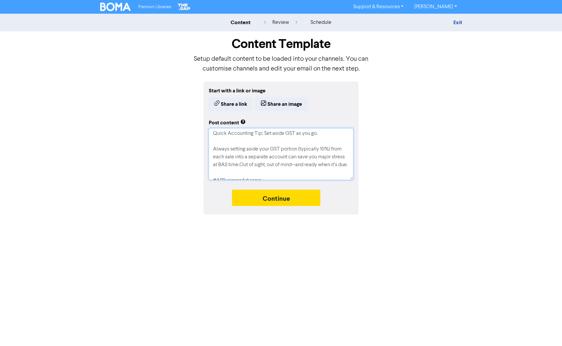
scroll to position [0, 0]
click at [214, 140] on textarea "Quick Accounting Tip: Set aside GST as you go. Always setting aside your GST po…" at bounding box center [281, 154] width 144 height 52
type textarea "x"
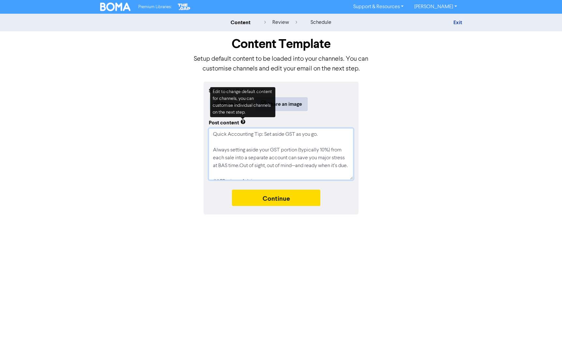
type textarea "Quick Accounting Tip: Set aside GST as you go. Always setting aside your GST po…"
click at [288, 107] on button "Share an image" at bounding box center [281, 104] width 52 height 14
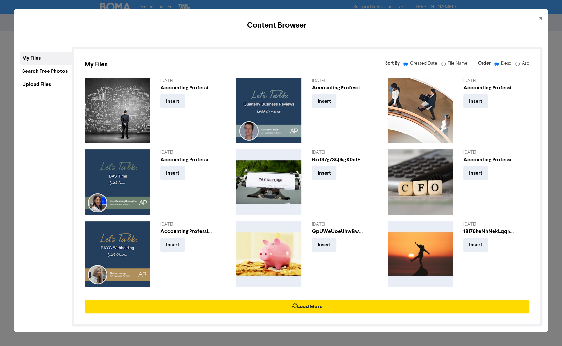
click at [21, 82] on div "Upload Files" at bounding box center [46, 84] width 52 height 13
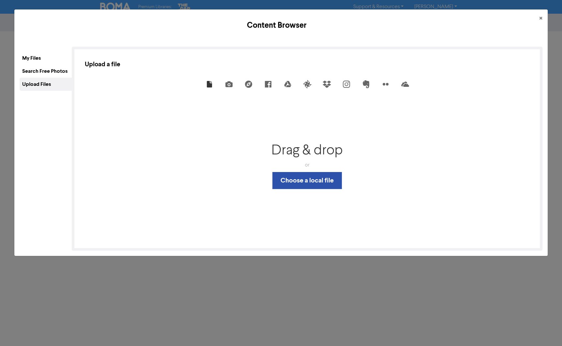
click at [285, 169] on div "Drag & drop or Upload files from your computer" at bounding box center [306, 156] width 71 height 29
click at [287, 175] on button "Choose a local file" at bounding box center [306, 180] width 69 height 17
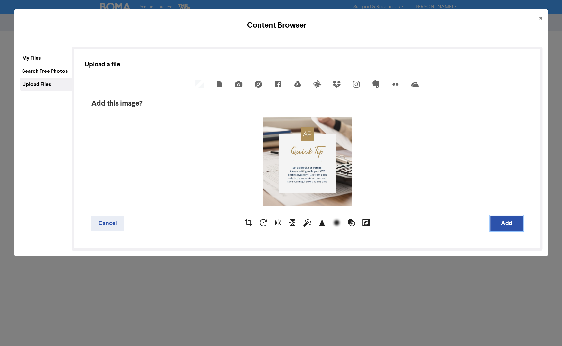
click at [511, 225] on button "Add" at bounding box center [506, 222] width 33 height 15
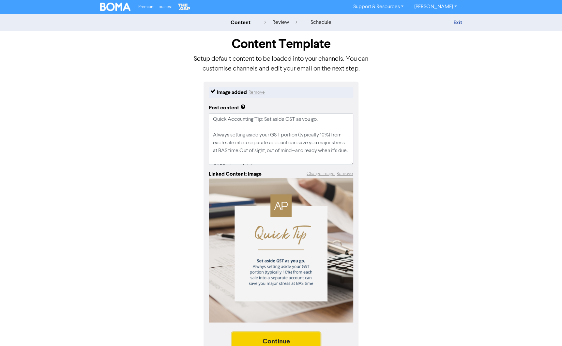
click at [262, 339] on button "Continue" at bounding box center [276, 340] width 89 height 16
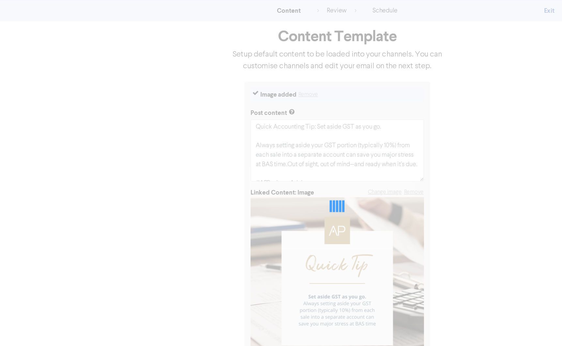
type textarea "x"
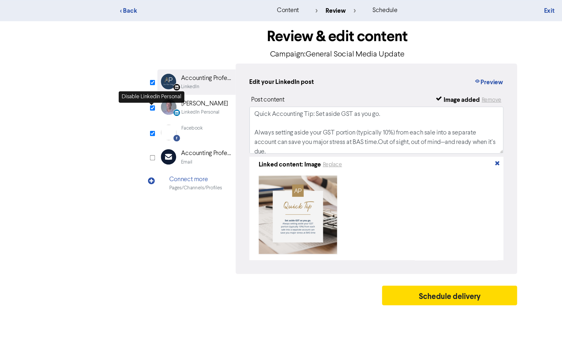
click at [126, 103] on input "checkbox" at bounding box center [127, 103] width 4 height 4
checkbox input "false"
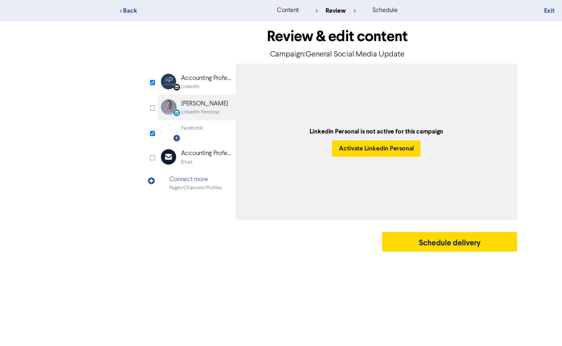
click at [171, 80] on div "Accounting Professionals" at bounding box center [172, 79] width 42 height 8
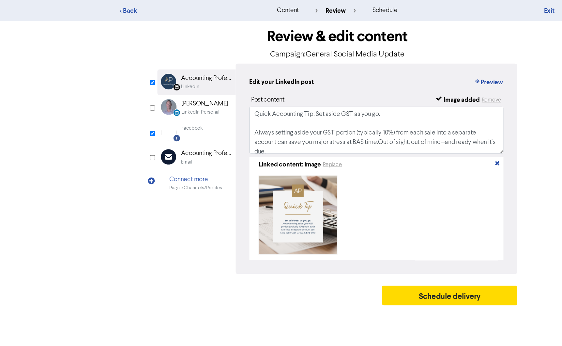
click at [176, 122] on div "Facebook Created with Sketch. Facebook" at bounding box center [163, 124] width 65 height 20
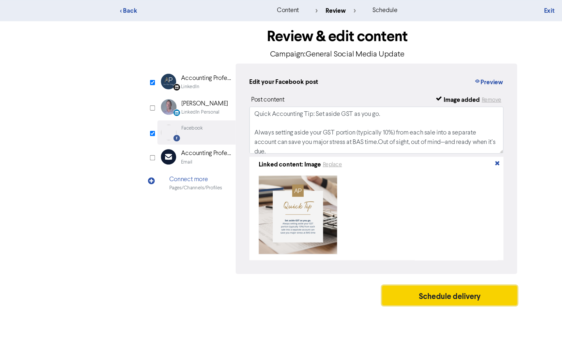
click at [357, 257] on button "Schedule delivery" at bounding box center [374, 259] width 113 height 16
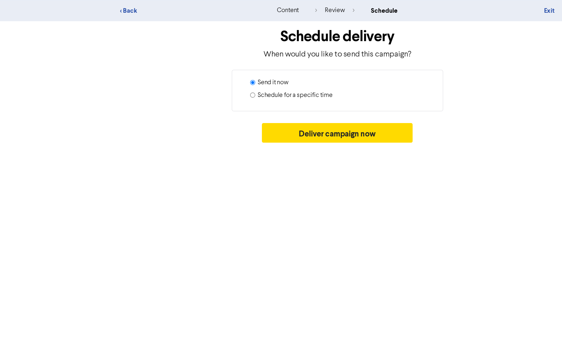
click at [210, 91] on input "Schedule for a specific time" at bounding box center [210, 93] width 4 height 4
radio input "true"
radio input "false"
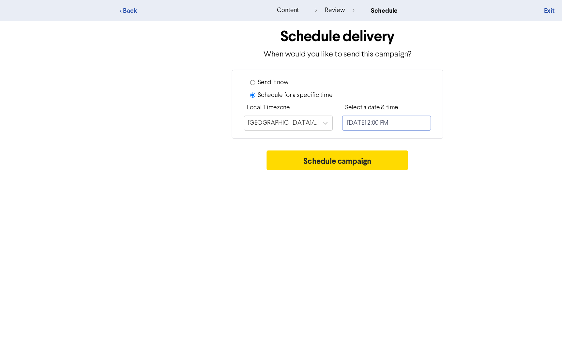
select select "7"
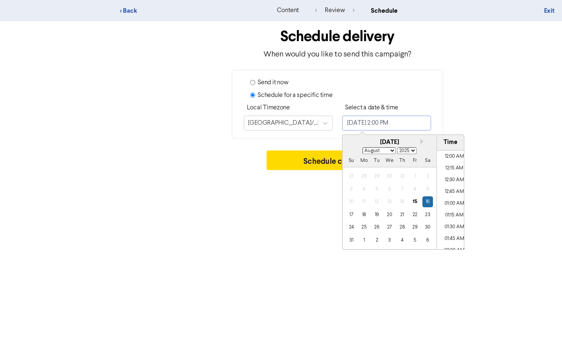
click at [308, 111] on input "[DATE] 2:00 PM" at bounding box center [322, 116] width 74 height 12
click at [323, 204] on div "27" at bounding box center [324, 202] width 9 height 9
click at [379, 205] on li "03:45 PM" at bounding box center [378, 208] width 29 height 10
type input "[DATE] 3:45 PM"
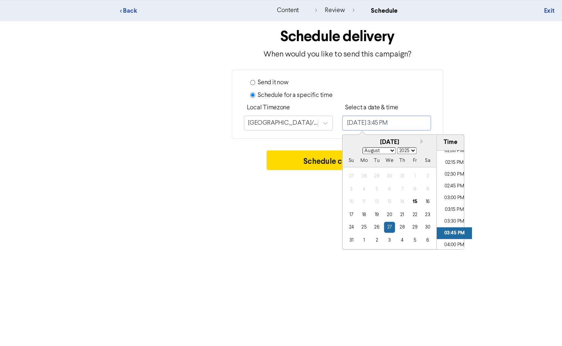
scroll to position [553, 0]
click at [413, 205] on div "Premium Libraries: Support & Resources Video Tutorials FAQ & Guides Marketing E…" at bounding box center [281, 173] width 562 height 346
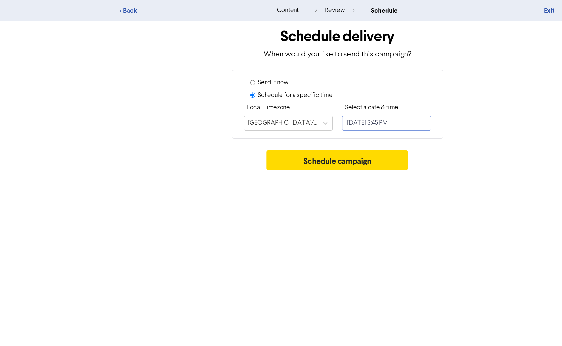
select select "7"
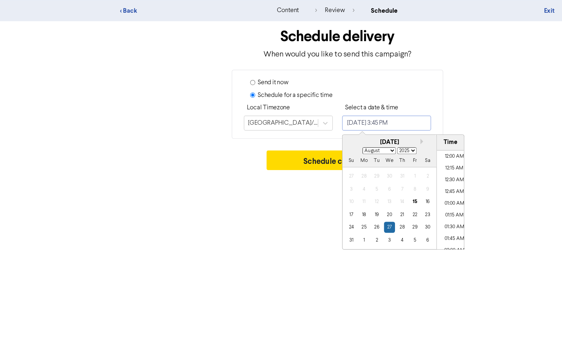
click at [327, 114] on input "[DATE] 3:45 PM" at bounding box center [322, 116] width 74 height 12
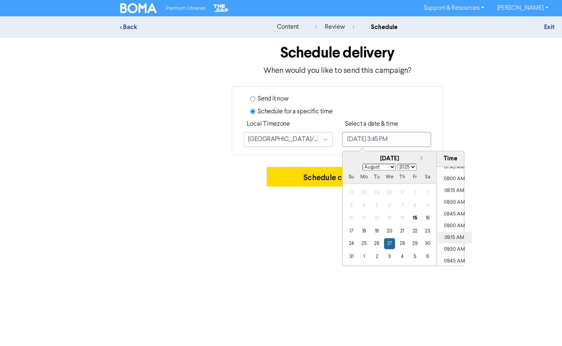
scroll to position [301, 0]
click at [377, 155] on li "08:00 AM" at bounding box center [378, 156] width 29 height 10
type input "[DATE] 8:00 AM"
click at [422, 162] on div "Premium Libraries: Support & Resources Video Tutorials FAQ & Guides Marketing E…" at bounding box center [281, 173] width 562 height 346
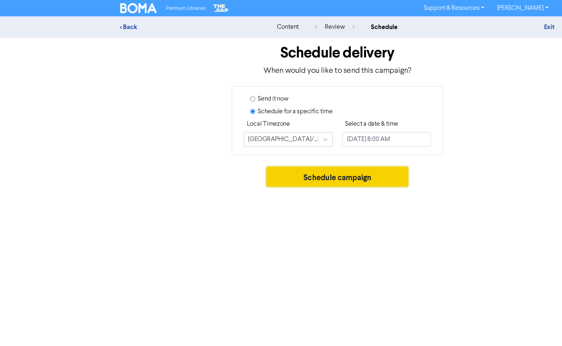
click at [307, 148] on button "Schedule campaign" at bounding box center [281, 147] width 118 height 16
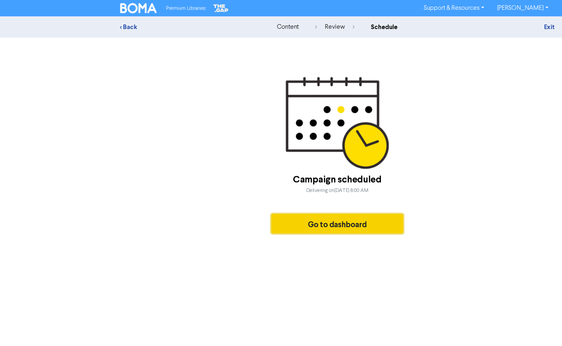
click at [297, 187] on button "Go to dashboard" at bounding box center [281, 186] width 110 height 16
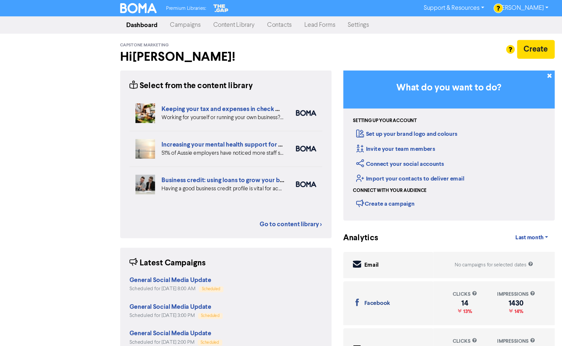
click at [445, 42] on div at bounding box center [281, 173] width 562 height 346
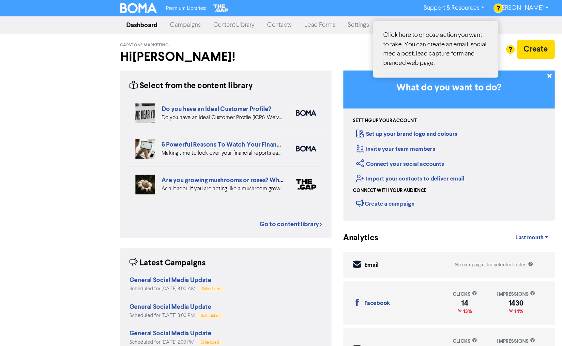
click at [435, 41] on div at bounding box center [281, 173] width 562 height 346
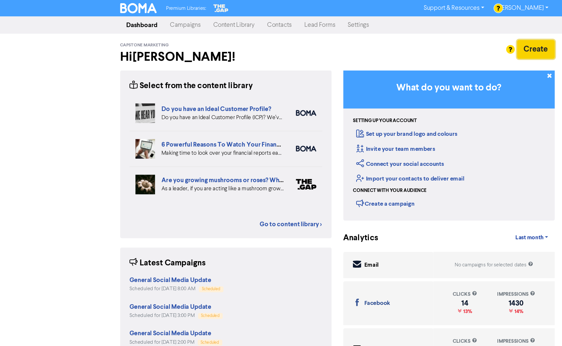
click at [445, 40] on button "Create" at bounding box center [446, 41] width 31 height 16
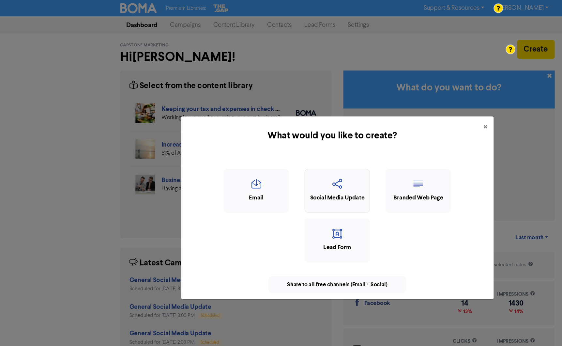
click at [275, 164] on div "Social Media Update" at bounding box center [280, 164] width 47 height 7
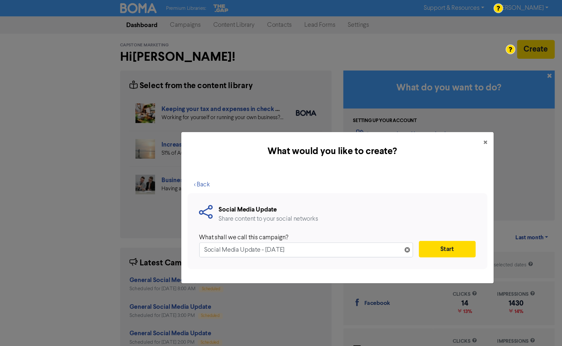
drag, startPoint x: 258, startPoint y: 210, endPoint x: 217, endPoint y: 207, distance: 41.5
click at [217, 207] on input "Social Media Update - [DATE]" at bounding box center [255, 208] width 178 height 12
click at [167, 207] on input "Social Media Updat" at bounding box center [255, 208] width 178 height 12
click at [234, 209] on input "Geneal Social Media Updat" at bounding box center [255, 208] width 178 height 12
drag, startPoint x: 170, startPoint y: 204, endPoint x: 174, endPoint y: 205, distance: 3.8
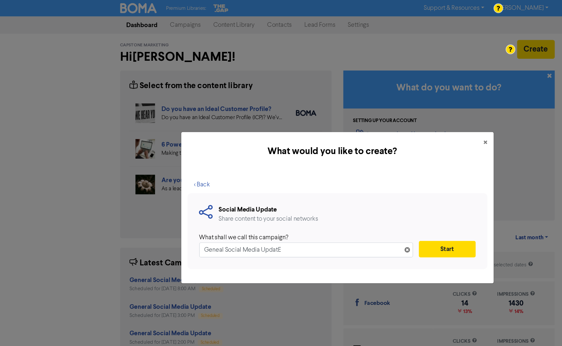
click at [170, 204] on input "Geneal Social Media UpdatE" at bounding box center [255, 208] width 178 height 12
click at [176, 207] on input "Geneal Social Media UpdatE" at bounding box center [255, 208] width 178 height 12
click at [282, 209] on input "General Social Media UpdatE" at bounding box center [255, 208] width 178 height 12
type input "General Social Media Update"
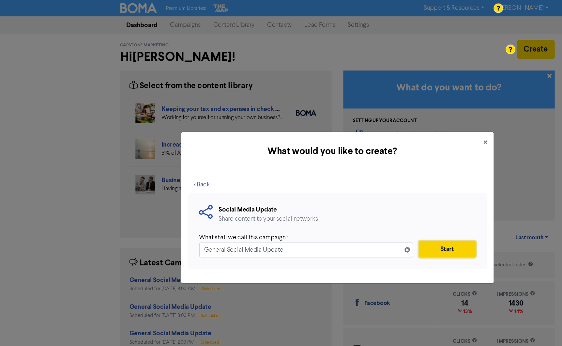
click at [377, 208] on button "Start" at bounding box center [372, 207] width 47 height 14
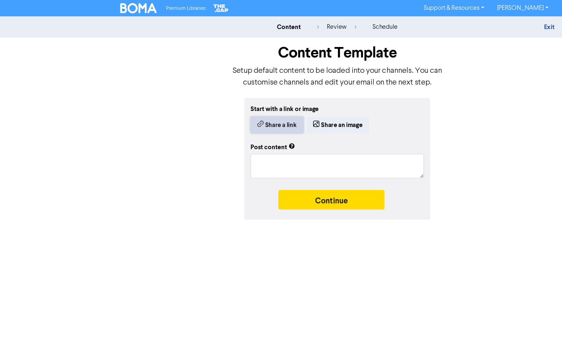
click at [237, 106] on button "Share a link" at bounding box center [231, 104] width 44 height 14
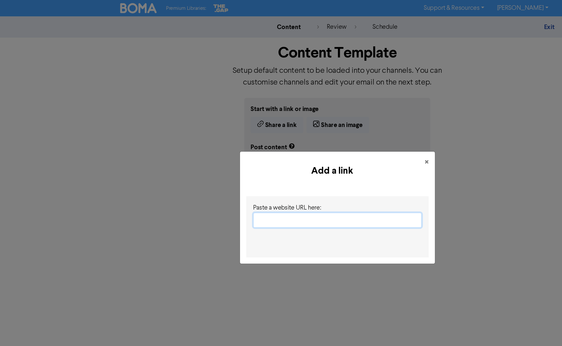
paste input "[URL][DOMAIN_NAME]"
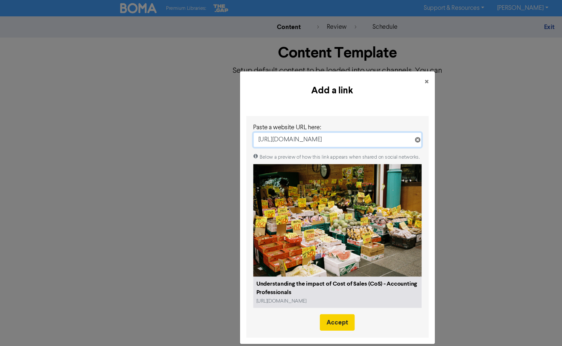
type input "[URL][DOMAIN_NAME]"
click at [287, 269] on button "Accept" at bounding box center [280, 268] width 29 height 14
type textarea "x"
type textarea "Your Cost of Sales (CoS) is a vital financial metric to understand. We’ve highl…"
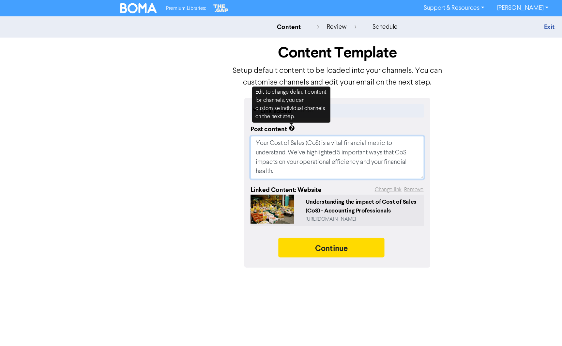
click at [238, 143] on textarea "Your Cost of Sales (CoS) is a vital financial metric to understand. We’ve highl…" at bounding box center [281, 131] width 144 height 36
type textarea "x"
type textarea "Your Cost of Sales (CoS) is a vital financial metric to understand. We’ve highl…"
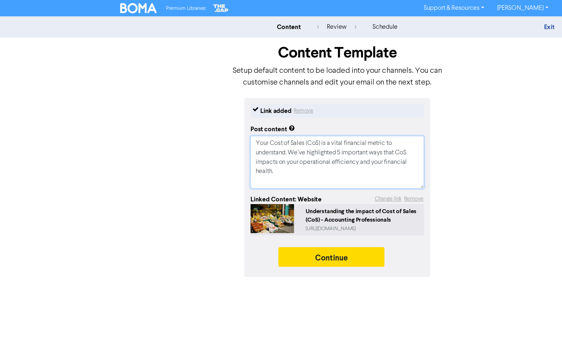
type textarea "x"
type textarea "Your Cost of Sales (CoS) is a vital financial metric to understand. We’ve highl…"
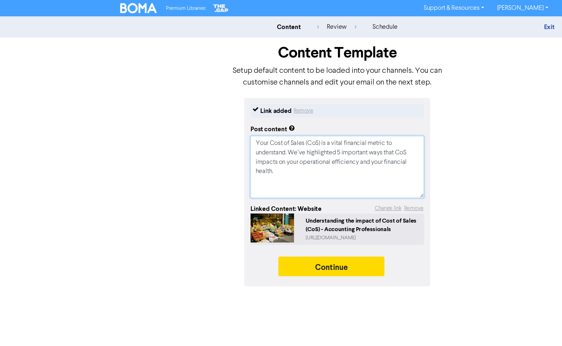
type textarea "x"
type textarea "Your Cost of Sales (CoS) is a vital financial metric to understand. We’ve highl…"
type textarea "x"
type textarea "Your Cost of Sales (CoS) is a vital financial metric to understand. We’ve highl…"
type textarea "x"
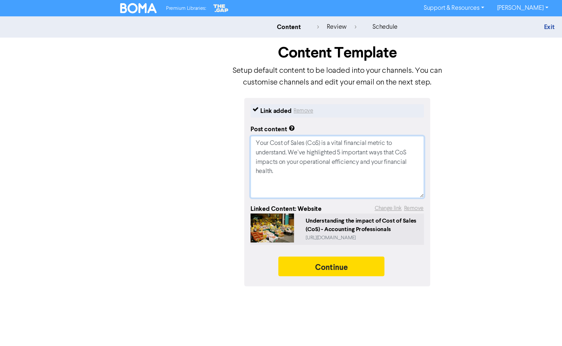
type textarea "Your Cost of Sales (CoS) is a vital financial metric to understand. We’ve highl…"
type textarea "x"
type textarea "Your Cost of Sales (CoS) is a vital financial metric to understand. We’ve highl…"
type textarea "x"
type textarea "Your Cost of Sales (CoS) is a vital financial metric to understand. We’ve highl…"
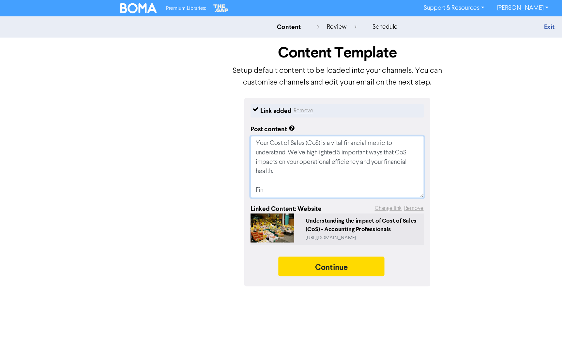
type textarea "x"
type textarea "Your Cost of Sales (CoS) is a vital financial metric to understand. We’ve highl…"
type textarea "x"
type textarea "Your Cost of Sales (CoS) is a vital financial metric to understand. We’ve highl…"
type textarea "x"
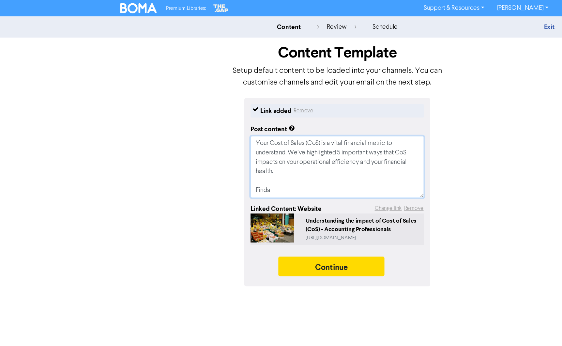
type textarea "Your Cost of Sales (CoS) is a vital financial metric to understand. We’ve highl…"
type textarea "x"
type textarea "Your Cost of Sales (CoS) is a vital financial metric to understand. We’ve highl…"
type textarea "x"
type textarea "Your Cost of Sales (CoS) is a vital financial metric to understand. We’ve highl…"
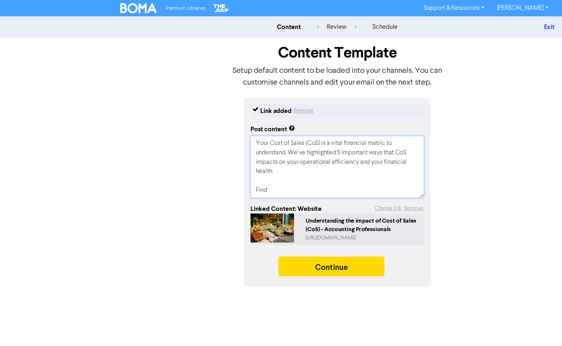
type textarea "x"
type textarea "Your Cost of Sales (CoS) is a vital financial metric to understand. We’ve highl…"
type textarea "x"
type textarea "Your Cost of Sales (CoS) is a vital financial metric to understand. We’ve highl…"
type textarea "x"
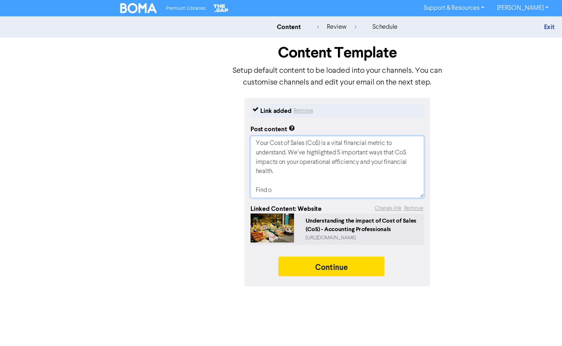
type textarea "Your Cost of Sales (CoS) is a vital financial metric to understand. We’ve highl…"
type textarea "x"
type textarea "Your Cost of Sales (CoS) is a vital financial metric to understand. We’ve highl…"
type textarea "x"
type textarea "Your Cost of Sales (CoS) is a vital financial metric to understand. We’ve highl…"
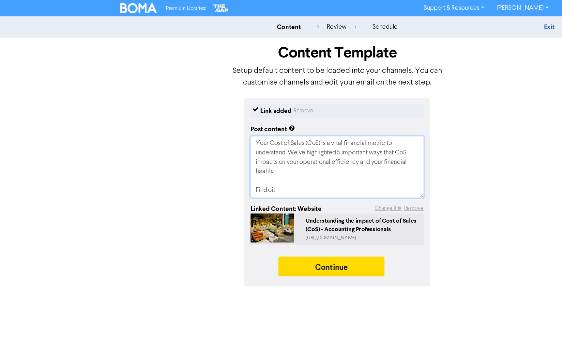
type textarea "x"
type textarea "Your Cost of Sales (CoS) is a vital financial metric to understand. We’ve highl…"
type textarea "x"
type textarea "Your Cost of Sales (CoS) is a vital financial metric to understand. We’ve highl…"
type textarea "x"
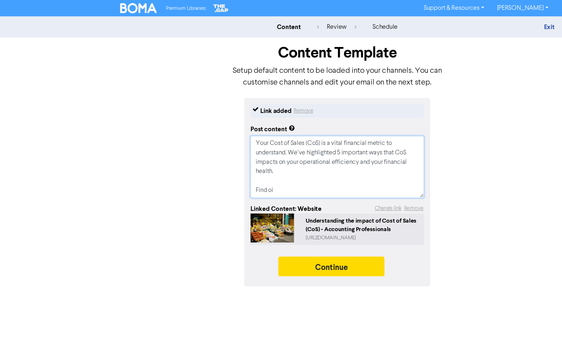
type textarea "Your Cost of Sales (CoS) is a vital financial metric to understand. We’ve highl…"
type textarea "x"
type textarea "Your Cost of Sales (CoS) is a vital financial metric to understand. We’ve highl…"
type textarea "x"
type textarea "Your Cost of Sales (CoS) is a vital financial metric to understand. We’ve highl…"
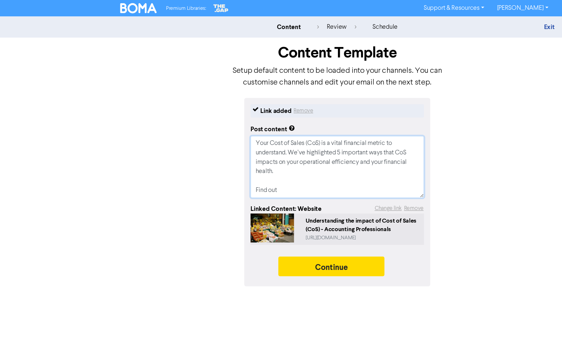
type textarea "x"
type textarea "Your Cost of Sales (CoS) is a vital financial metric to understand. We’ve highl…"
type textarea "x"
type textarea "Your Cost of Sales (CoS) is a vital financial metric to understand. We’ve highl…"
type textarea "x"
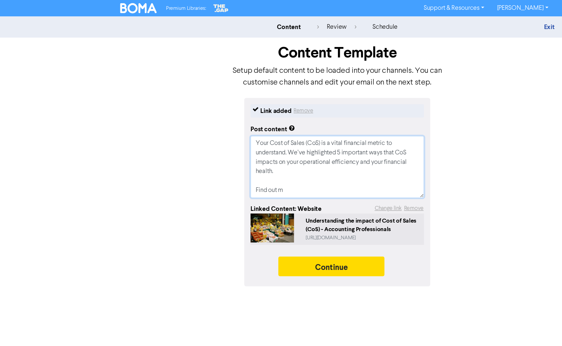
type textarea "Your Cost of Sales (CoS) is a vital financial metric to understand. We’ve highl…"
type textarea "x"
type textarea "Your Cost of Sales (CoS) is a vital financial metric to understand. We’ve highl…"
type textarea "x"
type textarea "Your Cost of Sales (CoS) is a vital financial metric to understand. We’ve highl…"
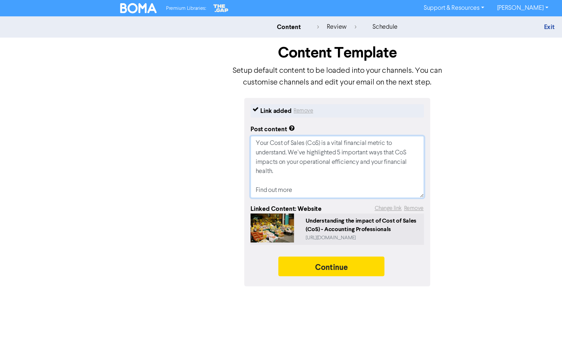
type textarea "x"
type textarea "Your Cost of Sales (CoS) is a vital financial metric to understand. We’ve highl…"
type textarea "x"
type textarea "Your Cost of Sales (CoS) is a vital financial metric to understand. We’ve highl…"
type textarea "x"
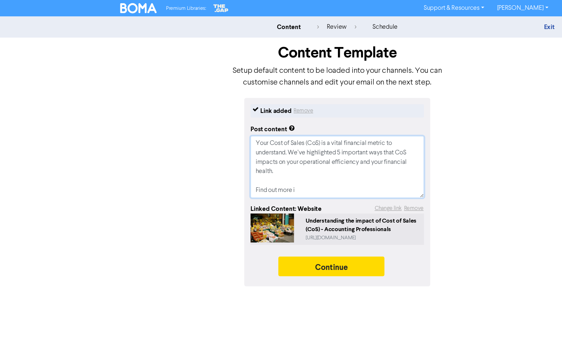
type textarea "Your Cost of Sales (CoS) is a vital financial metric to understand. We’ve highl…"
type textarea "x"
type textarea "Your Cost of Sales (CoS) is a vital financial metric to understand. We’ve highl…"
type textarea "x"
type textarea "Your Cost of Sales (CoS) is a vital financial metric to understand. We’ve highl…"
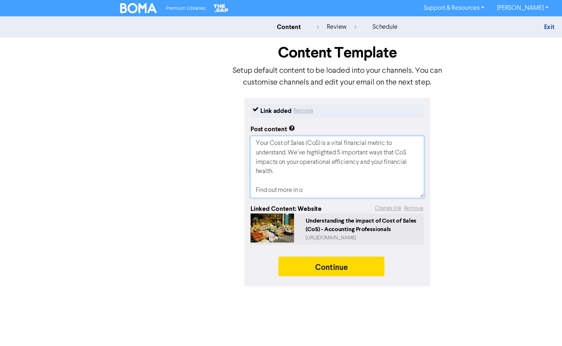
type textarea "x"
type textarea "Your Cost of Sales (CoS) is a vital financial metric to understand. We’ve highl…"
type textarea "x"
type textarea "Your Cost of Sales (CoS) is a vital financial metric to understand. We’ve highl…"
type textarea "x"
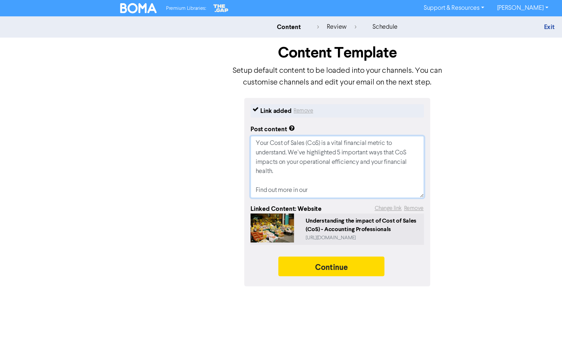
type textarea "Your Cost of Sales (CoS) is a vital financial metric to understand. We’ve highl…"
type textarea "x"
type textarea "Your Cost of Sales (CoS) is a vital financial metric to understand. We’ve highl…"
type textarea "x"
type textarea "Your Cost of Sales (CoS) is a vital financial metric to understand. We’ve highl…"
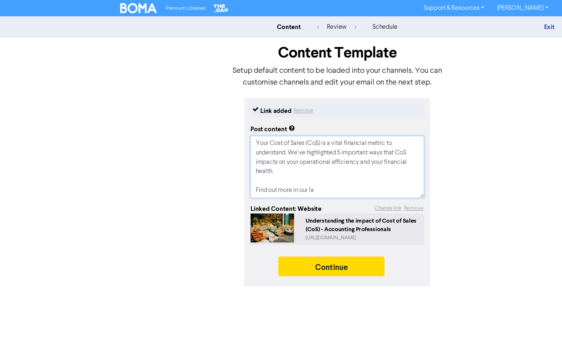
type textarea "x"
type textarea "Your Cost of Sales (CoS) is a vital financial metric to understand. We’ve highl…"
type textarea "x"
type textarea "Your Cost of Sales (CoS) is a vital financial metric to understand. We’ve highl…"
type textarea "x"
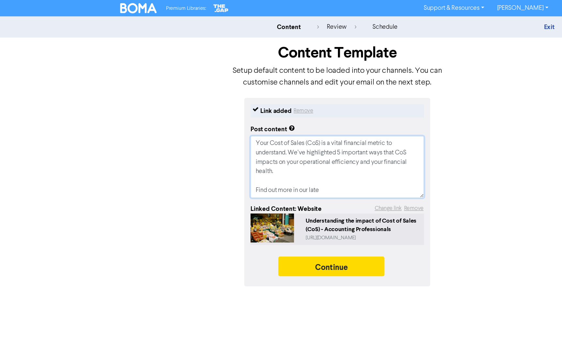
type textarea "Your Cost of Sales (CoS) is a vital financial metric to understand. We’ve highl…"
type textarea "x"
drag, startPoint x: 288, startPoint y: 159, endPoint x: 203, endPoint y: 157, distance: 85.8
click at [203, 157] on div "Link added Remove Post content Your Cost of Sales (CoS) is a vital financial me…" at bounding box center [281, 159] width 372 height 157
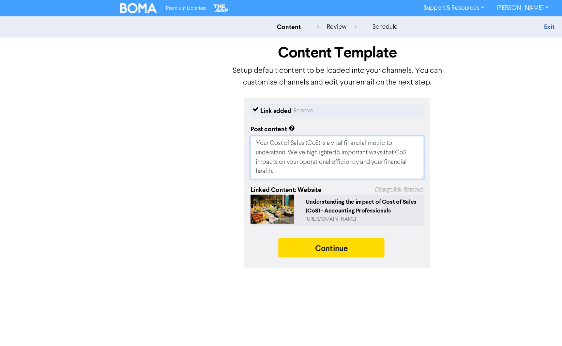
click at [242, 126] on textarea "Your Cost of Sales (CoS) is a vital financial metric to understand. We’ve highl…" at bounding box center [281, 131] width 144 height 36
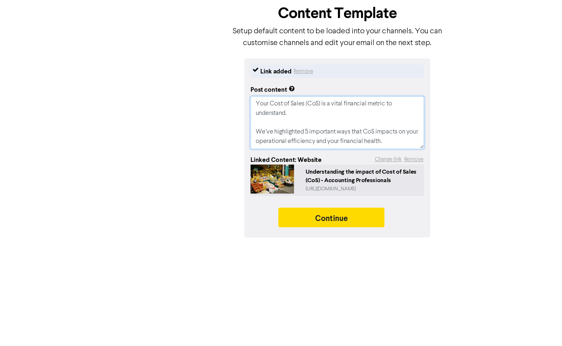
click at [318, 150] on textarea "Your Cost of Sales (CoS) is a vital financial metric to understand. We’ve highl…" at bounding box center [281, 135] width 144 height 44
click at [327, 148] on textarea "Your Cost of Sales (CoS) is a vital financial metric to understand. We’ve highl…" at bounding box center [281, 135] width 144 height 44
click at [332, 148] on textarea "Your Cost of Sales (CoS) is a vital financial metric to understand. We’ve highl…" at bounding box center [281, 135] width 144 height 44
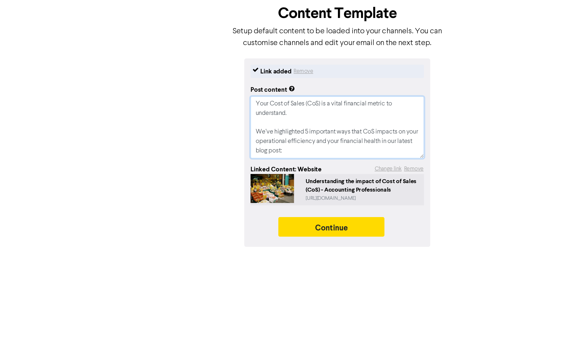
paste textarea "[URL][DOMAIN_NAME]"
drag, startPoint x: 229, startPoint y: 152, endPoint x: 212, endPoint y: 153, distance: 16.3
click at [212, 153] on textarea "Your Cost of Sales (CoS) is a vital financial metric to understand. We’ve highl…" at bounding box center [281, 139] width 144 height 52
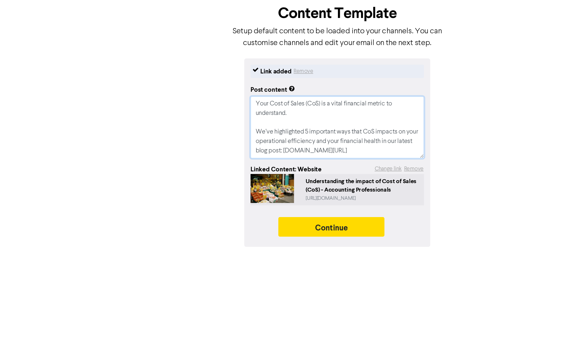
click at [309, 158] on textarea "Your Cost of Sales (CoS) is a vital financial metric to understand. We’ve highl…" at bounding box center [281, 139] width 144 height 52
paste textarea "#AccountingProfessionals #APBusinessAdvisors #NewBlog"
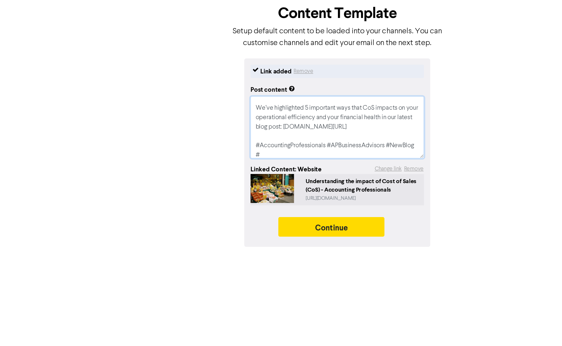
scroll to position [28, 0]
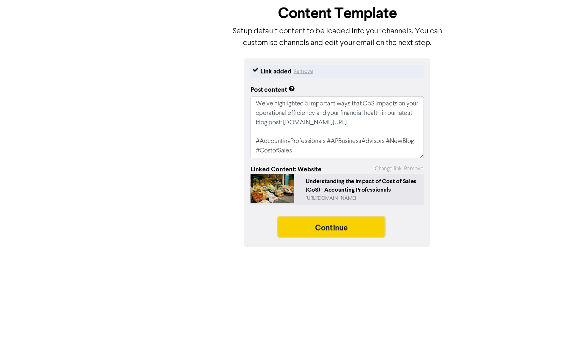
click at [307, 218] on button "Continue" at bounding box center [276, 222] width 89 height 16
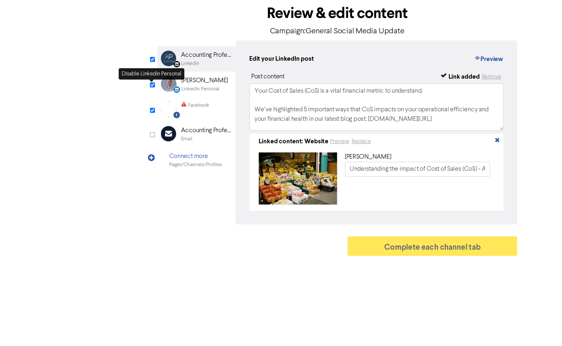
click at [127, 104] on input "checkbox" at bounding box center [127, 103] width 4 height 4
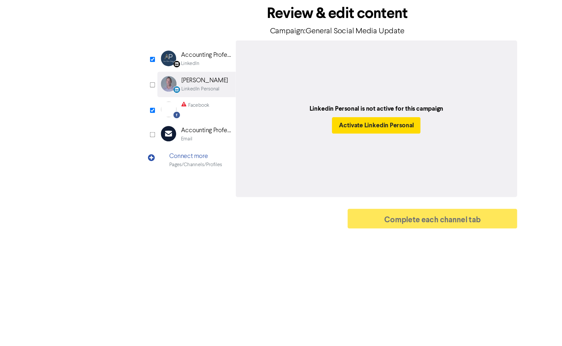
click at [170, 82] on div "Accounting Professionals" at bounding box center [172, 79] width 42 height 8
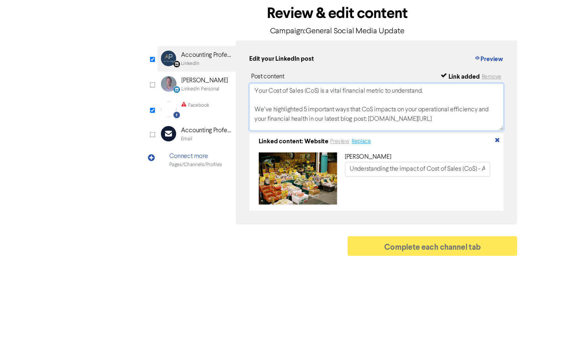
scroll to position [20, 0]
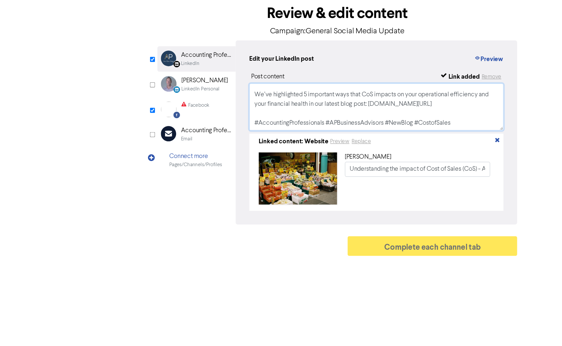
drag, startPoint x: 213, startPoint y: 107, endPoint x: 322, endPoint y: 162, distance: 122.0
click at [322, 162] on div "Post content Link added Remove Your Cost of Sales (CoS) is a vital financial me…" at bounding box center [314, 150] width 212 height 115
drag, startPoint x: 173, startPoint y: 122, endPoint x: 222, endPoint y: 115, distance: 49.4
click at [173, 122] on div "Facebook" at bounding box center [166, 120] width 18 height 6
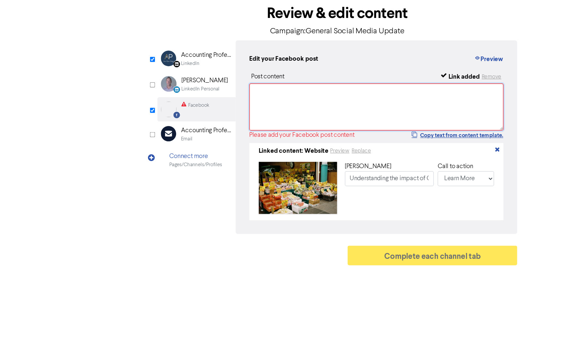
click at [225, 114] on textarea at bounding box center [314, 121] width 212 height 39
paste textarea "Your Cost of Sales (CoS) is a vital financial metric to understand. We’ve highl…"
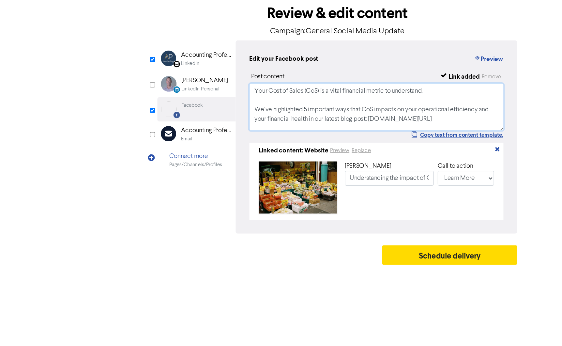
scroll to position [17, 0]
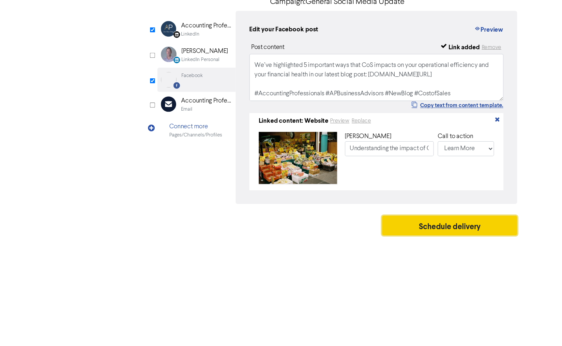
click at [365, 246] on button "Schedule delivery" at bounding box center [374, 245] width 113 height 16
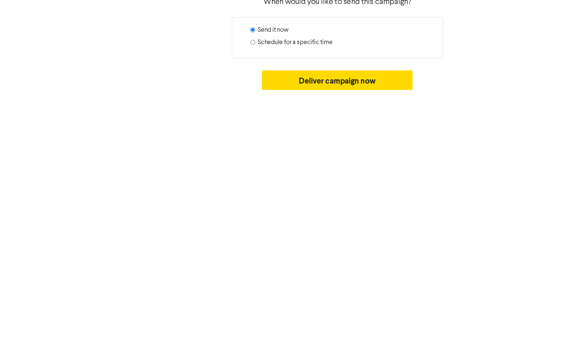
click at [211, 92] on input "Schedule for a specific time" at bounding box center [210, 93] width 4 height 4
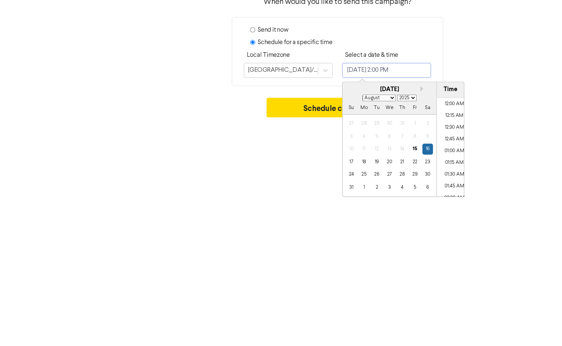
click at [311, 115] on input "[DATE] 2:00 PM" at bounding box center [322, 116] width 74 height 12
drag, startPoint x: 304, startPoint y: 194, endPoint x: 333, endPoint y: 196, distance: 29.1
click at [304, 194] on div "18" at bounding box center [303, 192] width 9 height 9
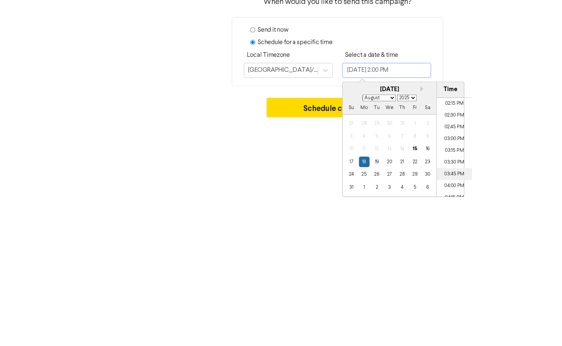
click at [376, 204] on li "03:45 PM" at bounding box center [378, 203] width 29 height 10
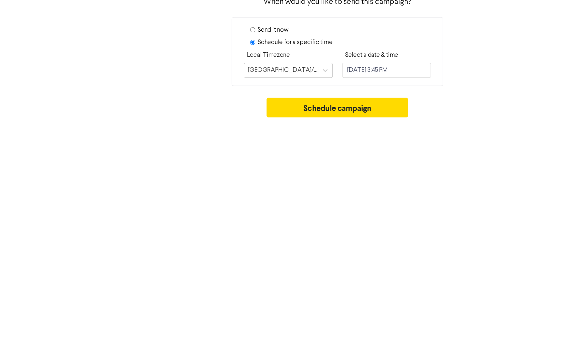
click at [415, 206] on div "Premium Libraries: Support & Resources Video Tutorials FAQ & Guides Marketing E…" at bounding box center [281, 173] width 562 height 346
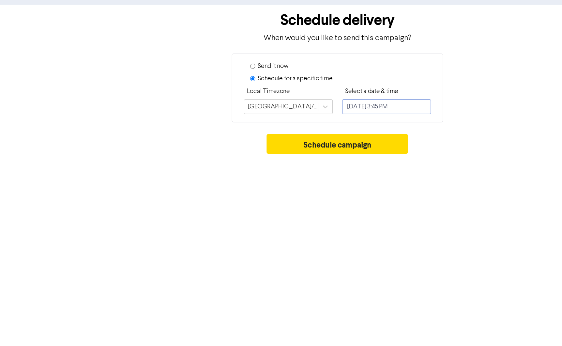
click at [304, 118] on input "[DATE] 3:45 PM" at bounding box center [322, 116] width 74 height 12
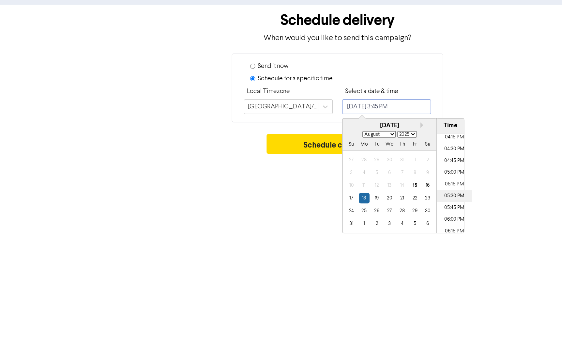
scroll to position [649, 0]
click at [379, 214] on li "06:30 PM" at bounding box center [378, 218] width 29 height 10
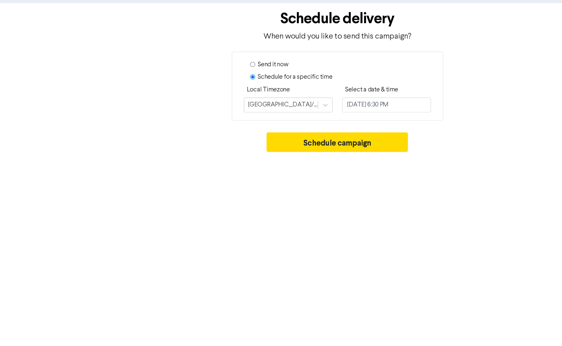
drag, startPoint x: 420, startPoint y: 197, endPoint x: 347, endPoint y: 162, distance: 81.1
click at [420, 198] on div "Premium Libraries: Support & Resources Video Tutorials FAQ & Guides Marketing E…" at bounding box center [281, 173] width 562 height 346
click at [300, 148] on button "Schedule campaign" at bounding box center [281, 147] width 118 height 16
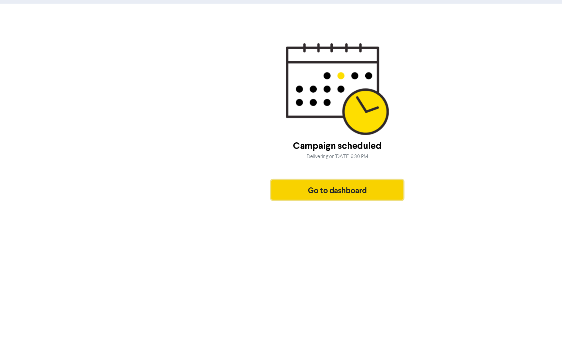
click at [261, 194] on button "Go to dashboard" at bounding box center [281, 186] width 110 height 16
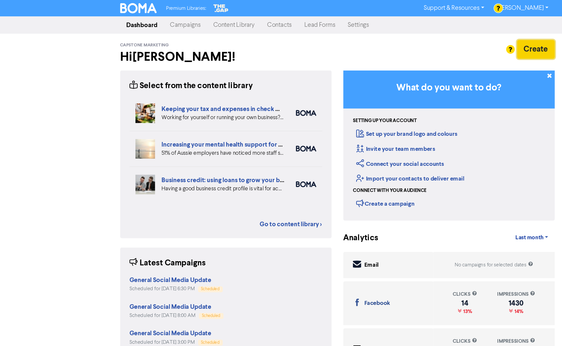
click at [441, 34] on button "Create" at bounding box center [446, 41] width 31 height 16
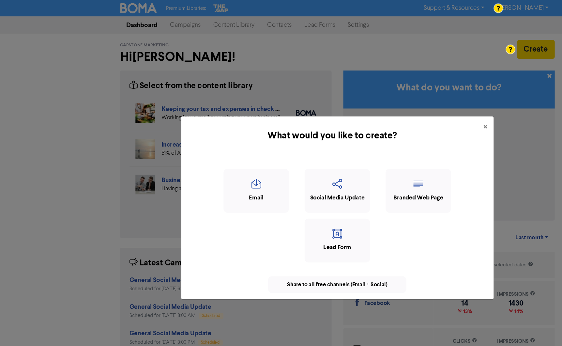
click at [443, 38] on div "What would you like to create? × Email Social Media Update Branded Web Page Lea…" at bounding box center [281, 173] width 562 height 346
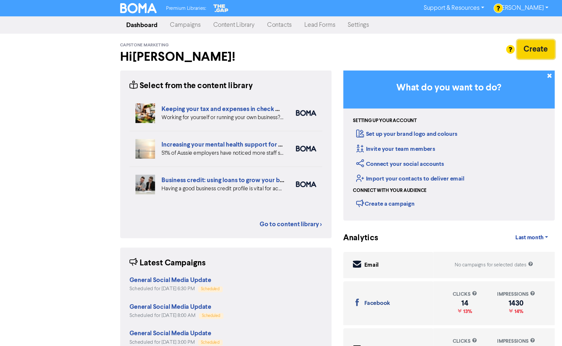
click at [453, 44] on button "Create" at bounding box center [446, 41] width 31 height 16
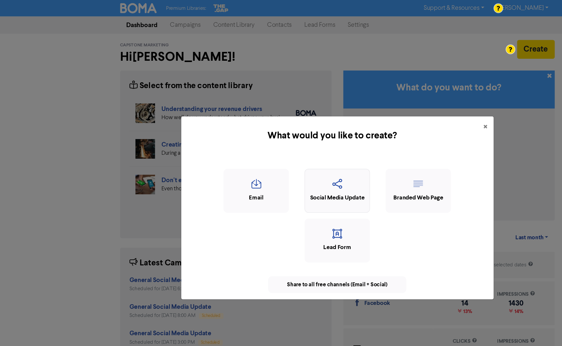
click at [276, 163] on div "Social Media Update" at bounding box center [280, 164] width 47 height 7
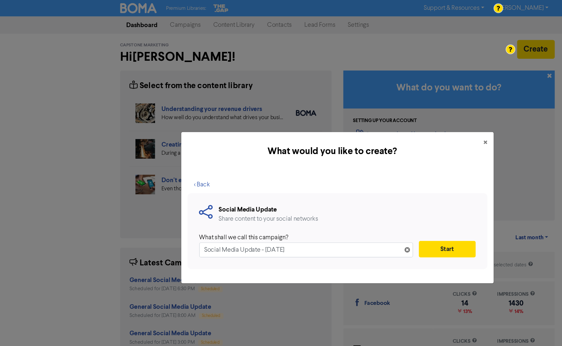
click at [172, 207] on input "Social Media Update - [DATE]" at bounding box center [255, 208] width 178 height 12
drag, startPoint x: 285, startPoint y: 207, endPoint x: 243, endPoint y: 208, distance: 41.7
click at [243, 208] on input "General Social Media Update - [DATE]" at bounding box center [255, 208] width 178 height 12
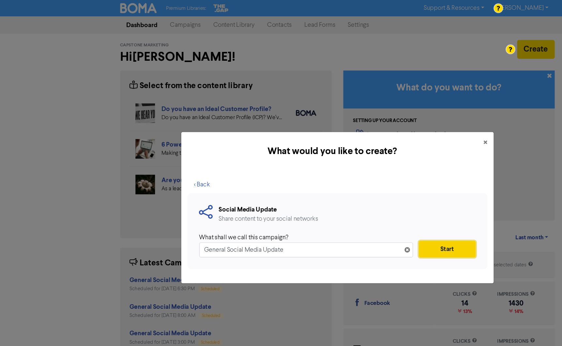
click at [361, 201] on button "Start" at bounding box center [372, 207] width 47 height 14
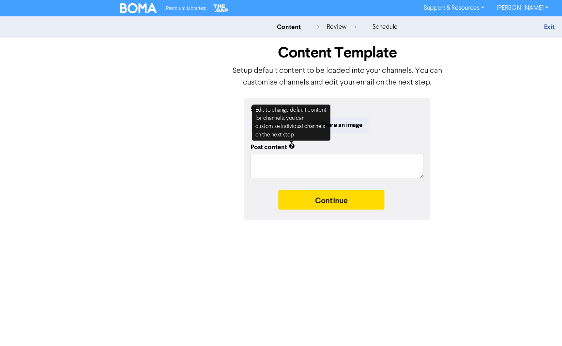
click at [331, 103] on div "Share a link Share an image" at bounding box center [281, 104] width 144 height 14
drag, startPoint x: 195, startPoint y: 105, endPoint x: 210, endPoint y: 108, distance: 15.0
click at [195, 105] on div "Start with a link or image Share a link Share an image Post content Continue" at bounding box center [281, 131] width 372 height 101
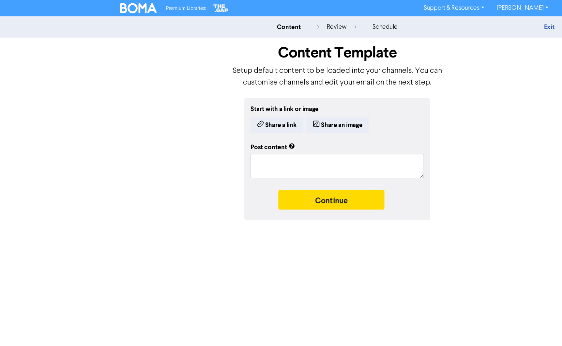
click at [170, 92] on div "Start with a link or image Share a link Share an image Post content Continue" at bounding box center [281, 131] width 372 height 101
click at [222, 106] on button "Share a link" at bounding box center [231, 104] width 44 height 14
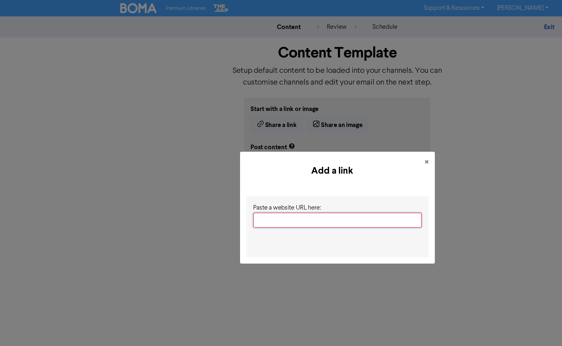
paste input "[URL][DOMAIN_NAME]"
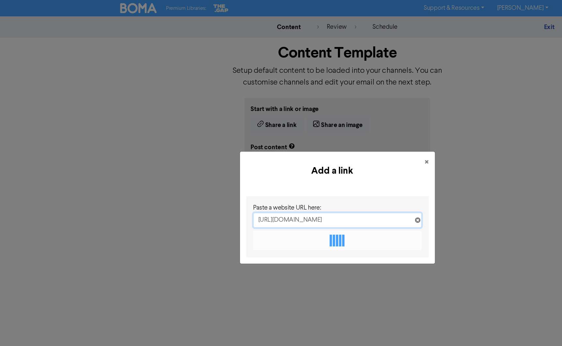
scroll to position [0, 61]
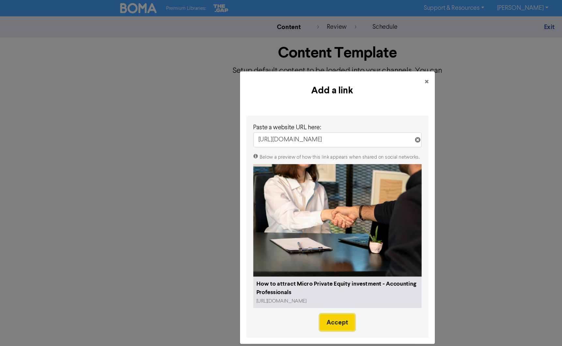
click at [274, 267] on button "Accept" at bounding box center [280, 268] width 29 height 14
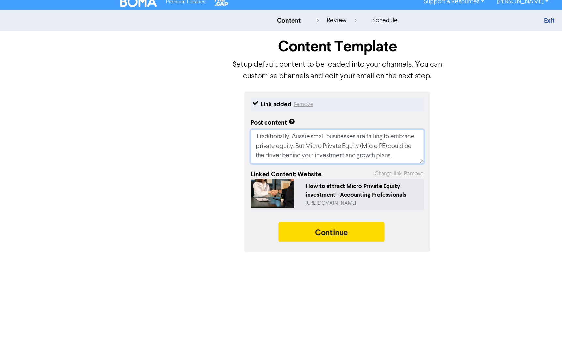
click at [351, 133] on textarea "Traditionally, Aussie small businesses are failing to embrace private equity. B…" at bounding box center [281, 127] width 144 height 28
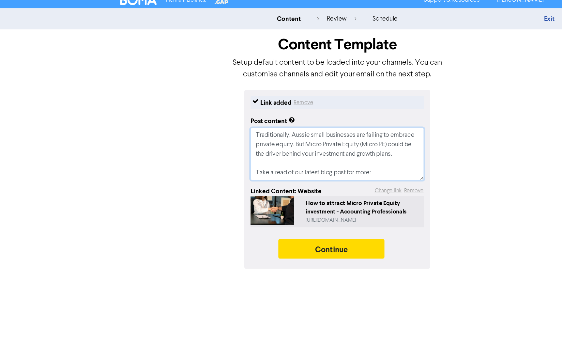
paste textarea "[URL][DOMAIN_NAME]"
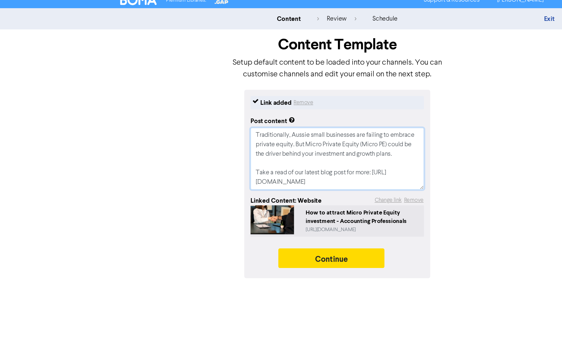
scroll to position [7, 0]
drag, startPoint x: 229, startPoint y: 148, endPoint x: 208, endPoint y: 147, distance: 20.5
click at [208, 147] on div "Link added Remove Post content Traditionally, Aussie small businesses are faili…" at bounding box center [280, 159] width 155 height 157
click at [264, 156] on textarea "Traditionally, Aussie small businesses are failing to embrace private equity. B…" at bounding box center [281, 139] width 144 height 52
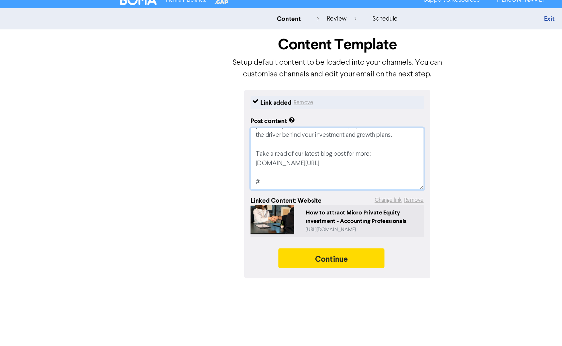
paste textarea "#AccountingProfessionals #APBusinessAdvisors #NewBlog"
click at [215, 153] on textarea "Traditionally, Aussie small businesses are failing to embrace private equity. B…" at bounding box center [281, 139] width 144 height 52
click at [270, 161] on textarea "Traditionally, Aussie small businesses are failing to embrace private equity. B…" at bounding box center [281, 139] width 144 height 52
paste textarea "Traditionally, Aussie small businesses are failing to embrace private equity. B…"
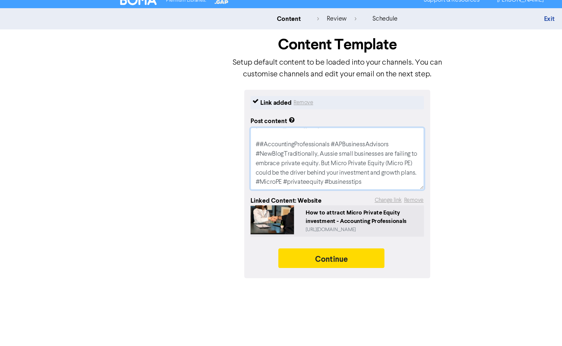
scroll to position [54, 0]
drag, startPoint x: 235, startPoint y: 158, endPoint x: 237, endPoint y: 133, distance: 24.9
click at [237, 133] on textarea "Traditionally, Aussie small businesses are failing to embrace private equity. B…" at bounding box center [281, 139] width 144 height 52
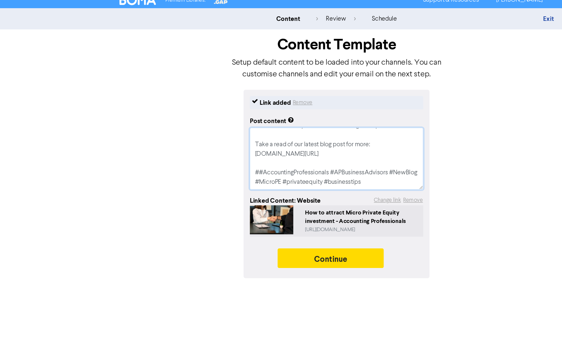
scroll to position [47, 0]
drag, startPoint x: 269, startPoint y: 150, endPoint x: 207, endPoint y: 149, distance: 61.6
click at [207, 149] on div "Link added Remove Post content Traditionally, Aussie small businesses are faili…" at bounding box center [280, 159] width 155 height 157
drag, startPoint x: 270, startPoint y: 153, endPoint x: 204, endPoint y: 150, distance: 66.2
click at [204, 150] on div "Link added Remove Post content Traditionally, Aussie small businesses are faili…" at bounding box center [280, 159] width 155 height 157
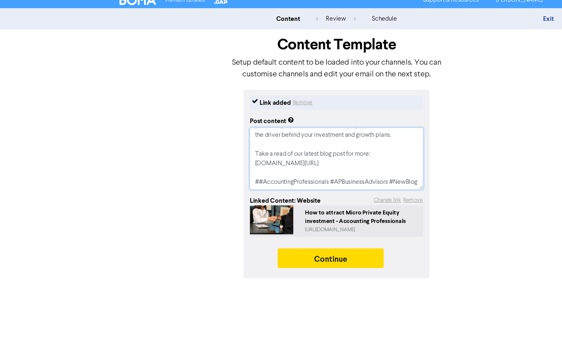
scroll to position [39, 0]
click at [220, 157] on textarea "Traditionally, Aussie small businesses are failing to embrace private equity. B…" at bounding box center [281, 139] width 144 height 52
click at [216, 150] on textarea "Traditionally, Aussie small businesses are failing to embrace private equity. B…" at bounding box center [281, 139] width 144 height 52
paste textarea "MicroPE #privateequity#"
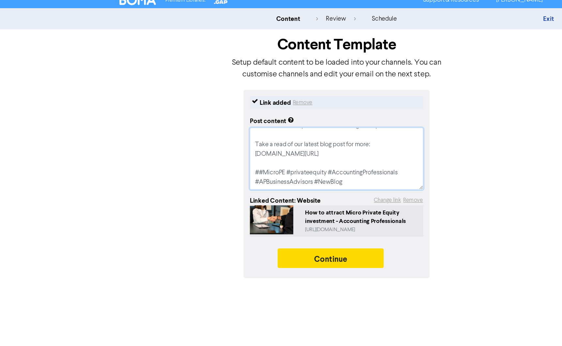
click at [219, 149] on textarea "Traditionally, Aussie small businesses are failing to embrace private equity. B…" at bounding box center [281, 139] width 144 height 52
click at [246, 151] on textarea "Traditionally, Aussie small businesses are failing to embrace private equity. B…" at bounding box center [281, 139] width 144 height 52
click at [242, 150] on textarea "Traditionally, Aussie small businesses are failing to embrace private equity. B…" at bounding box center [281, 139] width 144 height 52
drag, startPoint x: 282, startPoint y: 150, endPoint x: 313, endPoint y: 156, distance: 30.8
click at [286, 151] on textarea "Traditionally, Aussie small businesses are failing to embrace private equity. B…" at bounding box center [281, 139] width 144 height 52
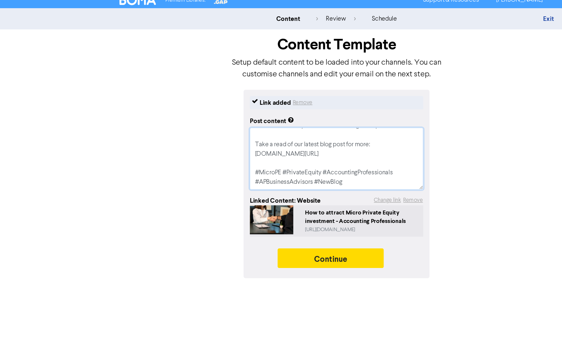
click at [313, 156] on textarea "Traditionally, Aussie small businesses are failing to embrace private equity. B…" at bounding box center [281, 139] width 144 height 52
drag, startPoint x: 297, startPoint y: 155, endPoint x: 300, endPoint y: 157, distance: 3.5
click at [297, 155] on textarea "Traditionally, Aussie small businesses are failing to embrace private equity. B…" at bounding box center [281, 139] width 144 height 52
click at [300, 158] on textarea "Traditionally, Aussie small businesses are failing to embrace private equity. B…" at bounding box center [281, 139] width 144 height 52
click at [293, 219] on button "Continue" at bounding box center [276, 222] width 89 height 16
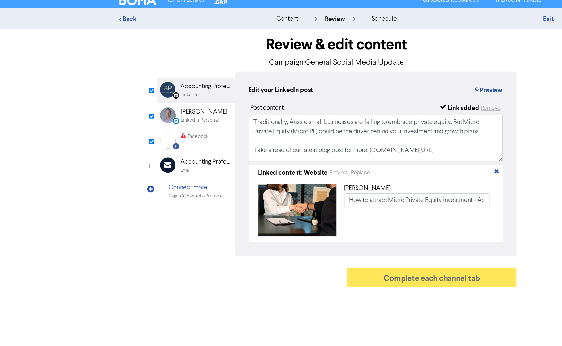
click at [128, 103] on input "checkbox" at bounding box center [127, 103] width 4 height 4
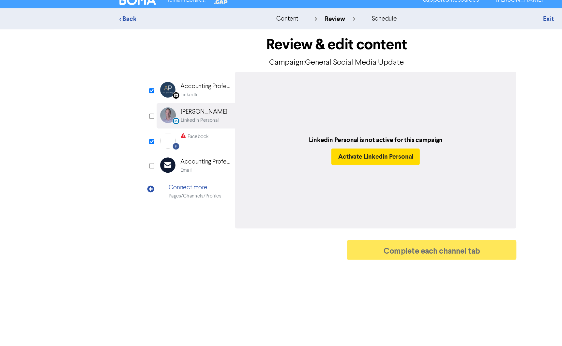
click at [158, 86] on div "LinkedIn" at bounding box center [158, 86] width 15 height 6
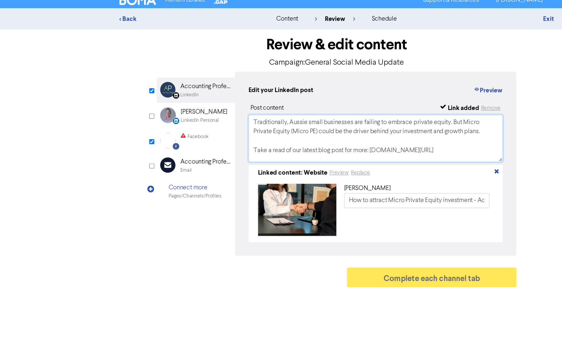
scroll to position [20, 0]
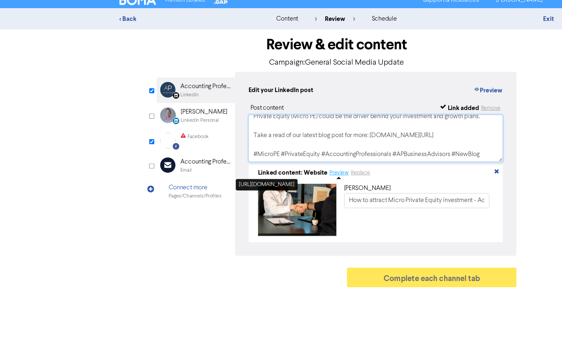
drag, startPoint x: 213, startPoint y: 106, endPoint x: 277, endPoint y: 147, distance: 76.8
click at [277, 147] on div "Post content Link added Remove Traditionally, Aussie small businesses are faili…" at bounding box center [314, 150] width 212 height 115
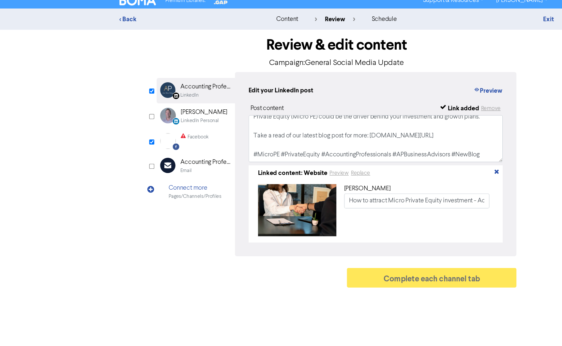
click at [164, 117] on div "Facebook Created with Sketch. Facebook" at bounding box center [163, 124] width 65 height 20
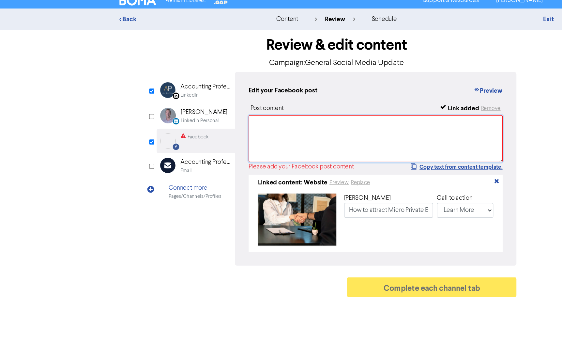
click at [229, 118] on textarea at bounding box center [314, 121] width 212 height 39
paste textarea "Traditionally, Aussie small businesses are failing to embrace private equity. B…"
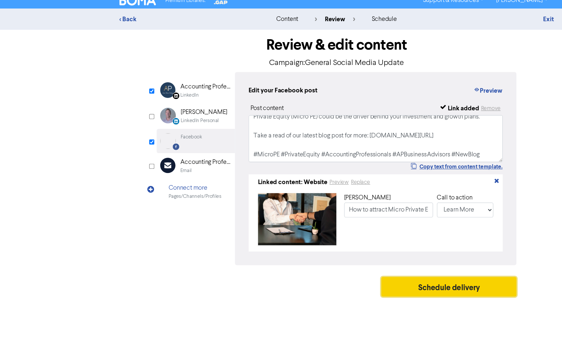
click at [372, 248] on button "Schedule delivery" at bounding box center [374, 245] width 113 height 16
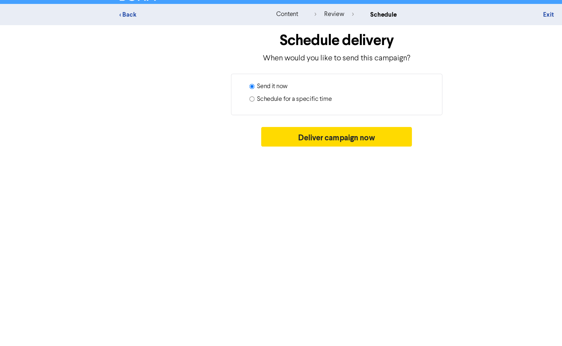
click at [209, 93] on input "Schedule for a specific time" at bounding box center [210, 93] width 4 height 4
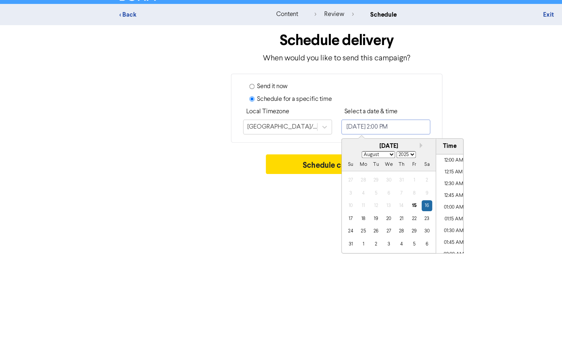
click at [312, 120] on input "[DATE] 2:00 PM" at bounding box center [322, 116] width 74 height 12
click at [346, 205] on div "29" at bounding box center [345, 202] width 9 height 9
click at [381, 207] on li "04:00 PM" at bounding box center [378, 212] width 29 height 10
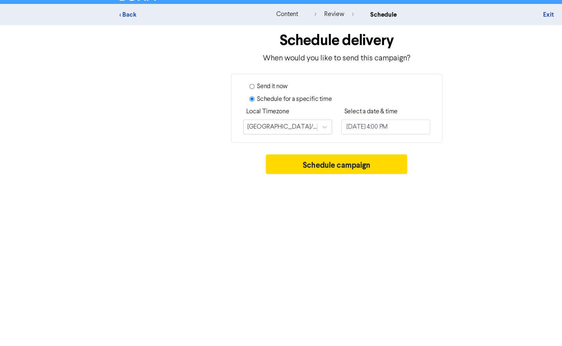
click at [418, 206] on div "Premium Libraries: Support & Resources Video Tutorials FAQ & Guides Marketing E…" at bounding box center [281, 173] width 562 height 346
click at [264, 147] on button "Schedule campaign" at bounding box center [281, 147] width 118 height 16
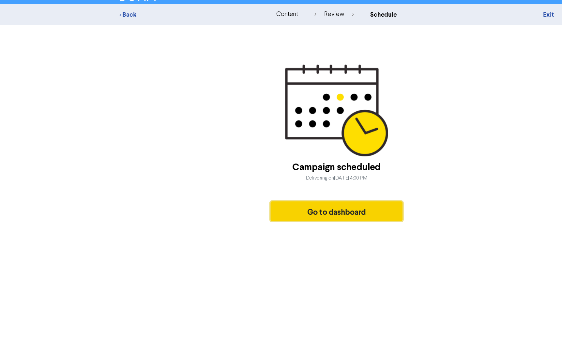
click at [273, 192] on button "Go to dashboard" at bounding box center [281, 186] width 110 height 16
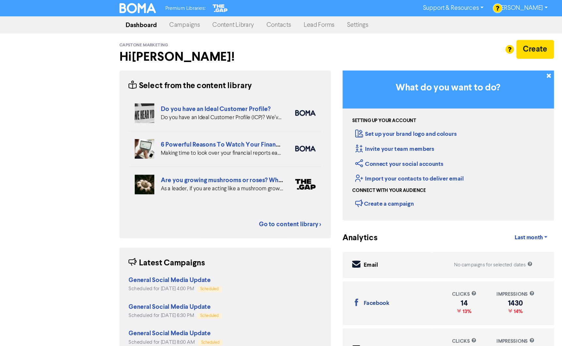
click at [152, 24] on link "Campaigns" at bounding box center [155, 20] width 36 height 13
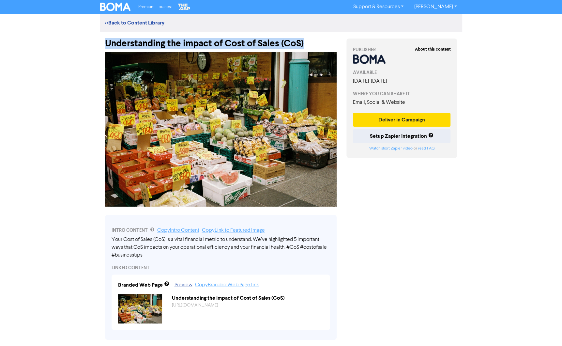
drag, startPoint x: 269, startPoint y: 44, endPoint x: 104, endPoint y: 44, distance: 164.9
click at [104, 44] on div "Understanding the impact of Cost of Sales (CoS)" at bounding box center [220, 40] width 241 height 17
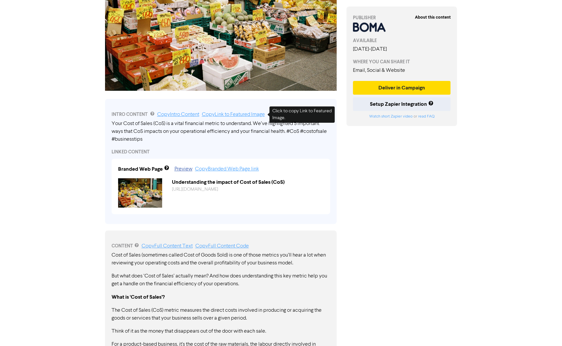
scroll to position [128, 0]
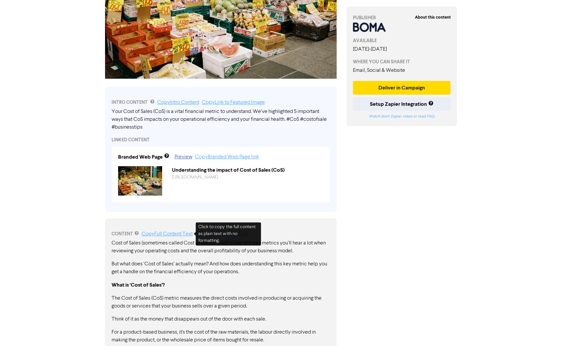
click at [173, 232] on link "Copy Full Content Text" at bounding box center [166, 233] width 51 height 5
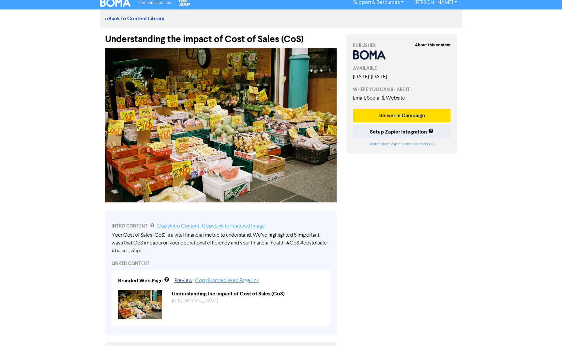
scroll to position [0, 0]
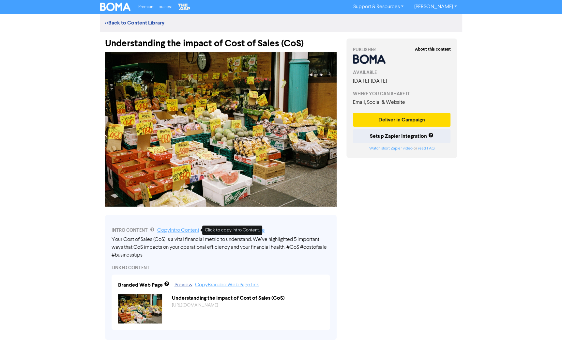
click at [172, 228] on link "Copy Intro Content" at bounding box center [178, 230] width 42 height 5
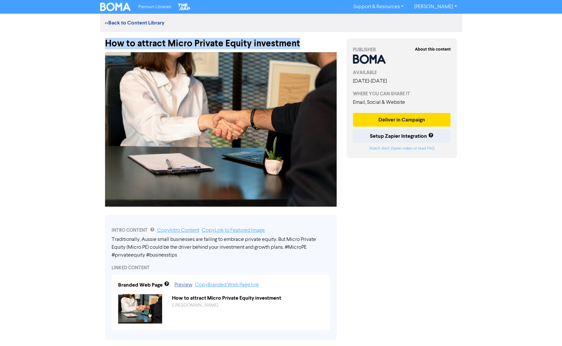
drag, startPoint x: 302, startPoint y: 45, endPoint x: 97, endPoint y: 44, distance: 204.7
copy div "How to attract Micro Private Equity investment"
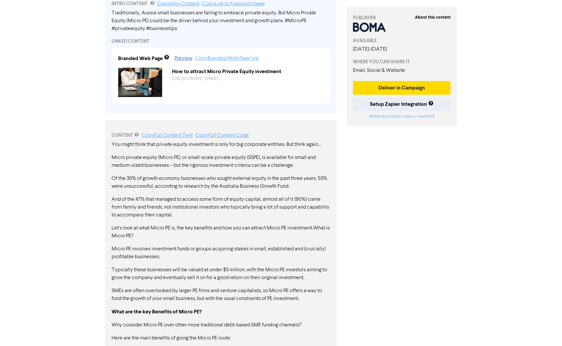
scroll to position [231, 0]
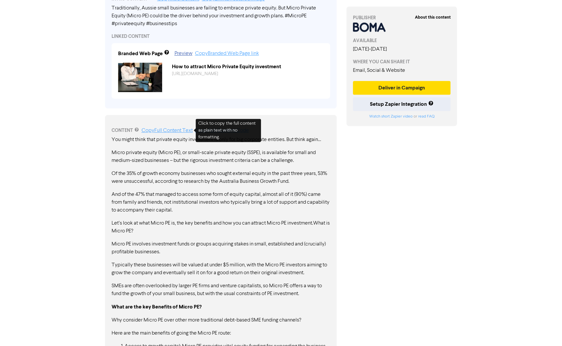
click at [170, 129] on link "Copy Full Content Text" at bounding box center [166, 130] width 51 height 5
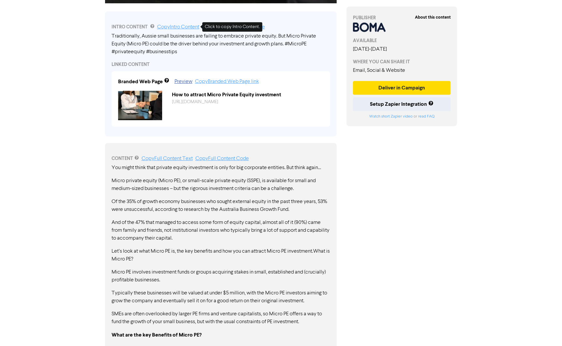
click at [185, 27] on link "Copy Intro Content" at bounding box center [178, 26] width 42 height 5
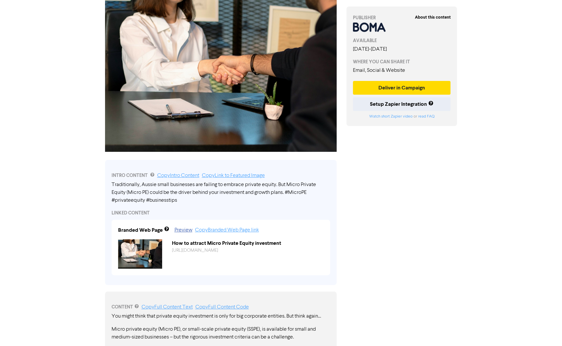
scroll to position [41, 0]
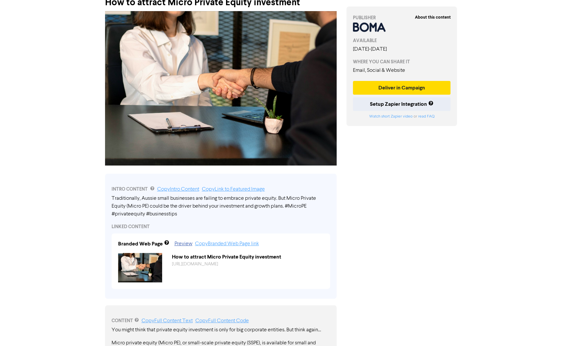
click at [217, 209] on div "Traditionally, Aussie small businesses are failing to embrace private equity. B…" at bounding box center [220, 205] width 218 height 23
drag, startPoint x: 289, startPoint y: 204, endPoint x: 248, endPoint y: 213, distance: 41.9
click at [248, 213] on div "Traditionally, Aussie small businesses are failing to embrace private equity. B…" at bounding box center [220, 205] width 218 height 23
drag, startPoint x: 288, startPoint y: 205, endPoint x: 245, endPoint y: 207, distance: 42.1
click at [276, 209] on div "Traditionally, Aussie small businesses are failing to embrace private equity. B…" at bounding box center [220, 205] width 218 height 23
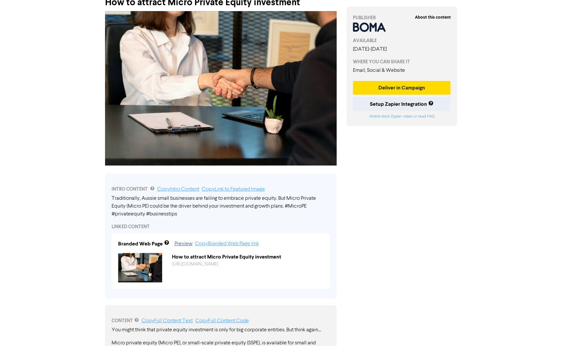
click at [192, 208] on div "Traditionally, Aussie small businesses are failing to embrace private equity. B…" at bounding box center [220, 205] width 218 height 23
drag, startPoint x: 142, startPoint y: 213, endPoint x: 259, endPoint y: 207, distance: 117.2
click at [248, 206] on div "Traditionally, Aussie small businesses are failing to embrace private equity. B…" at bounding box center [220, 205] width 218 height 23
drag, startPoint x: 288, startPoint y: 205, endPoint x: 309, endPoint y: 208, distance: 21.7
click at [309, 208] on div "Traditionally, Aussie small businesses are failing to embrace private equity. B…" at bounding box center [220, 205] width 218 height 23
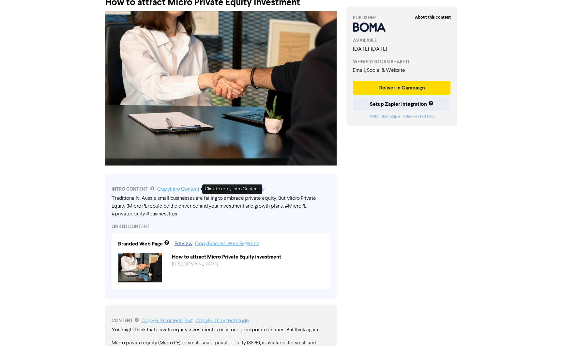
click at [192, 188] on link "Copy Intro Content" at bounding box center [178, 188] width 42 height 5
